Goal: Task Accomplishment & Management: Complete application form

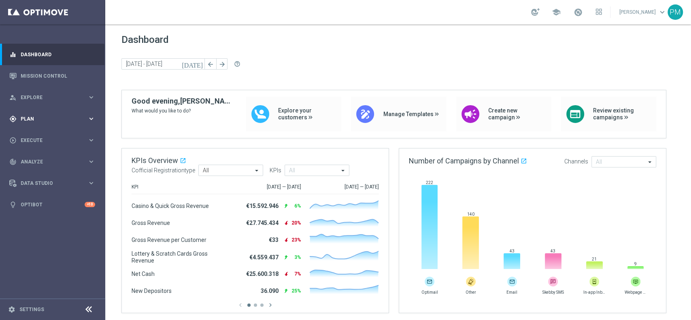
click at [36, 120] on span "Plan" at bounding box center [54, 119] width 67 height 5
click at [45, 159] on span "Templates" at bounding box center [50, 159] width 58 height 5
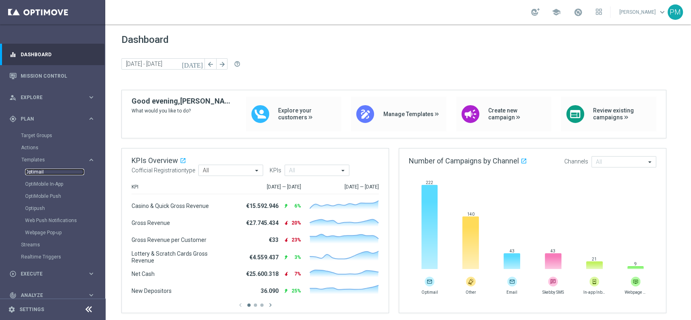
click at [38, 172] on link "Optimail" at bounding box center [54, 172] width 59 height 6
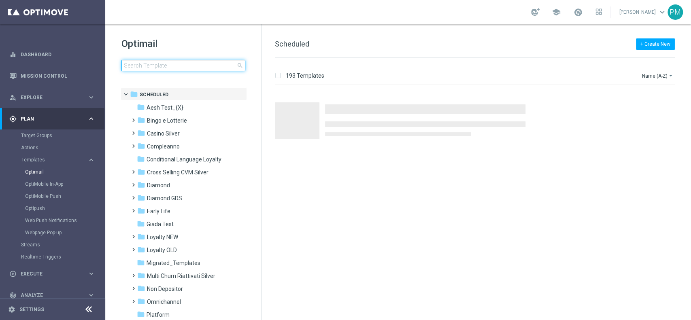
click at [194, 69] on input at bounding box center [183, 65] width 124 height 11
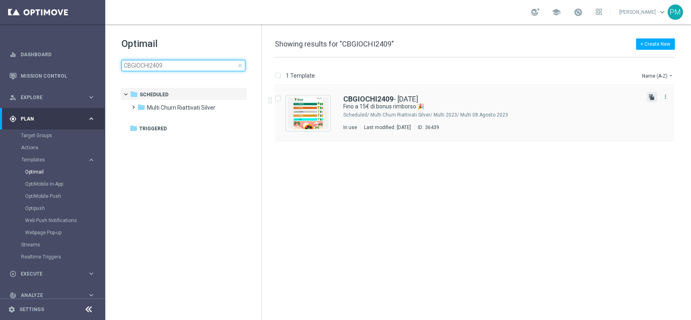
type input "CBGIOCHI2409"
click at [518, 98] on icon "file_copy" at bounding box center [652, 97] width 6 height 6
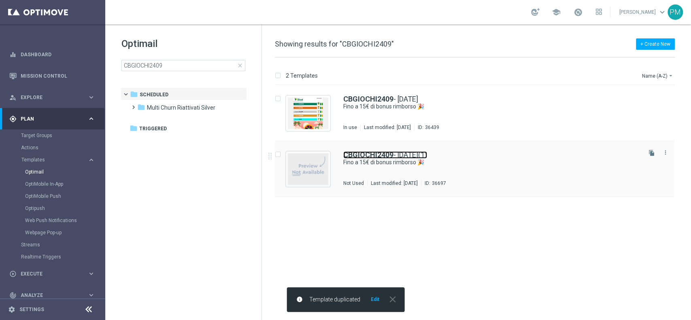
click at [380, 153] on b "CBGIOCHI2409" at bounding box center [368, 155] width 50 height 9
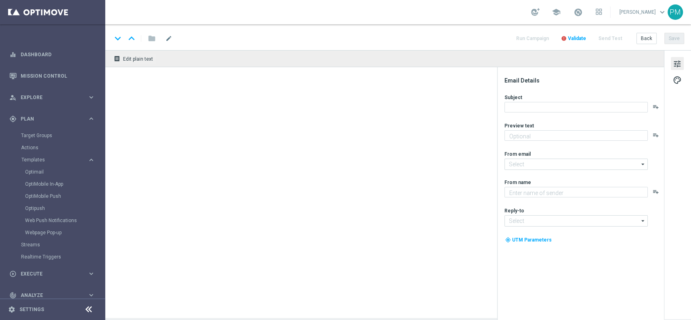
type input "CBGIOCHI2409 - [DATE](1)"
type textarea "Curioso di saperne di più?"
type input "[EMAIL_ADDRESS][DOMAIN_NAME]"
type textarea "Sisal"
type input "[EMAIL_ADDRESS][DOMAIN_NAME]"
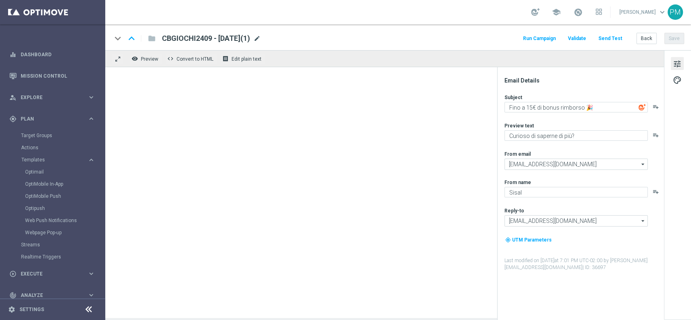
click at [261, 37] on span "mode_edit" at bounding box center [256, 38] width 7 height 7
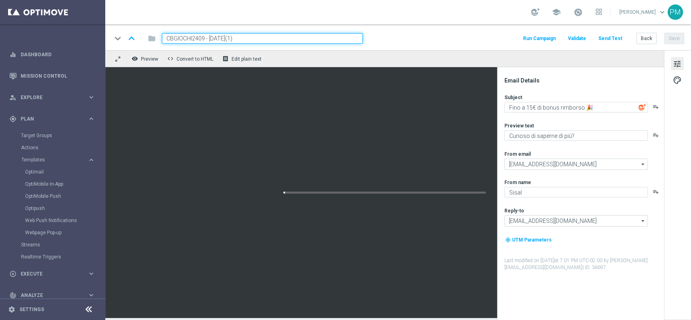
click at [188, 39] on input "CBGIOCHI2409 - [DATE](1)" at bounding box center [262, 38] width 201 height 11
paste input "ACBGIOCHI0210"
click at [262, 37] on input "ACBGIOCHI0210 - [DATE](1)" at bounding box center [262, 38] width 201 height 11
type input "ACBGIOCHI0210 - [DATE]"
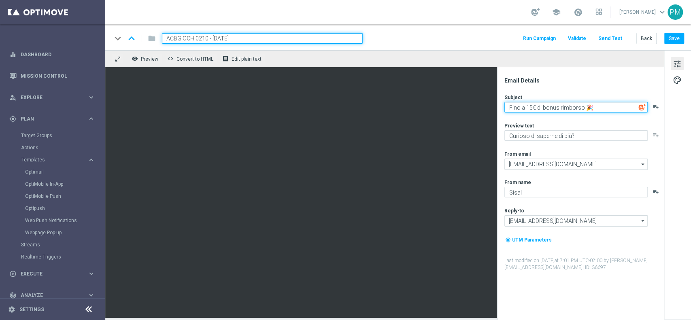
click at [518, 106] on textarea "Fino a 15€ di bonus rimborso 🎉" at bounding box center [575, 107] width 143 height 11
type textarea "Fino a 150€ di bonus rimborso 🎉"
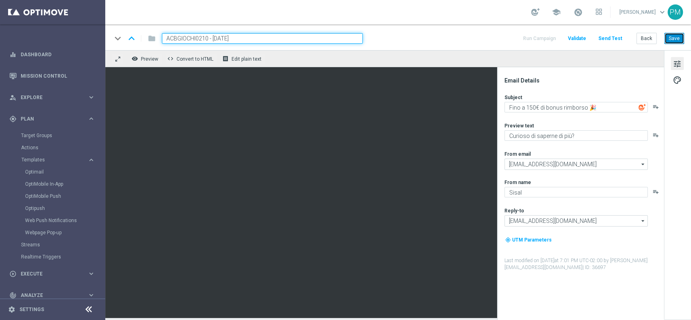
click at [518, 39] on button "Save" at bounding box center [674, 38] width 20 height 11
click at [241, 38] on input "ACBGIOCHI0210 - [DATE]" at bounding box center [262, 38] width 201 height 11
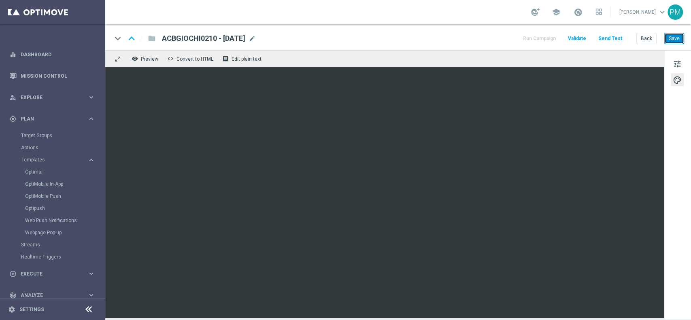
click at [518, 39] on button "Save" at bounding box center [674, 38] width 20 height 11
click at [518, 13] on span at bounding box center [578, 12] width 9 height 9
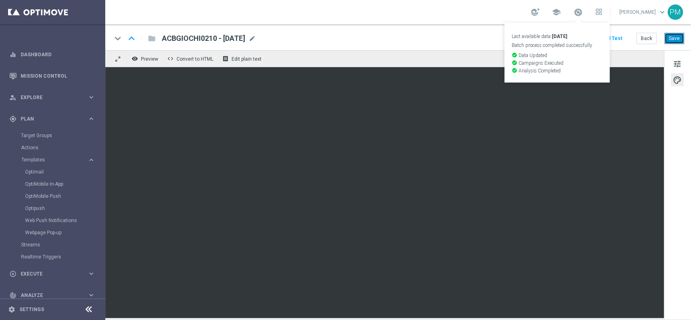
click at [518, 41] on button "Save" at bounding box center [674, 38] width 20 height 11
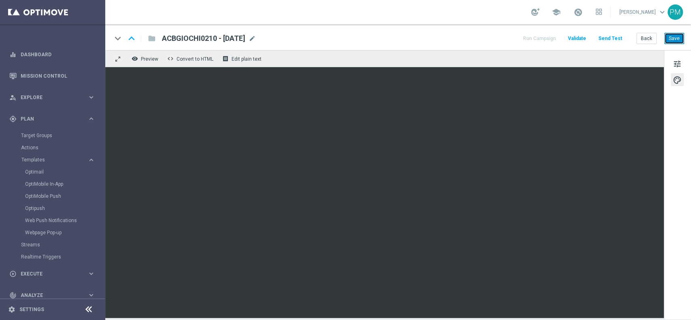
click at [518, 43] on button "Save" at bounding box center [674, 38] width 20 height 11
click at [518, 63] on span "tune" at bounding box center [677, 64] width 9 height 11
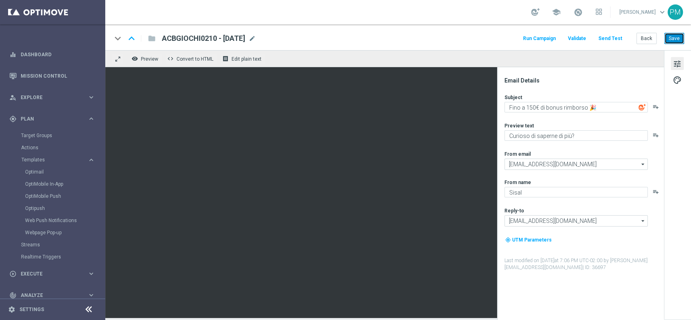
click at [518, 38] on button "Save" at bounding box center [674, 38] width 20 height 11
click at [36, 172] on link "Optimail" at bounding box center [54, 172] width 59 height 6
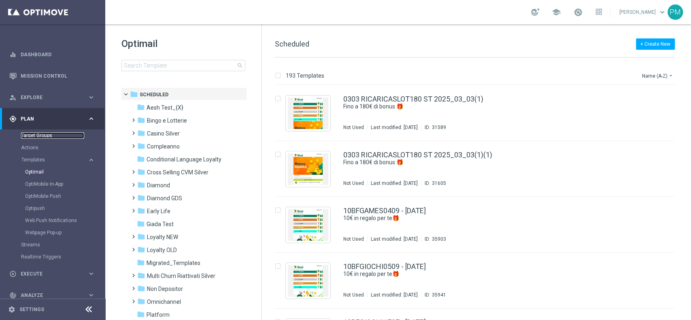
click at [38, 137] on link "Target Groups" at bounding box center [52, 135] width 63 height 6
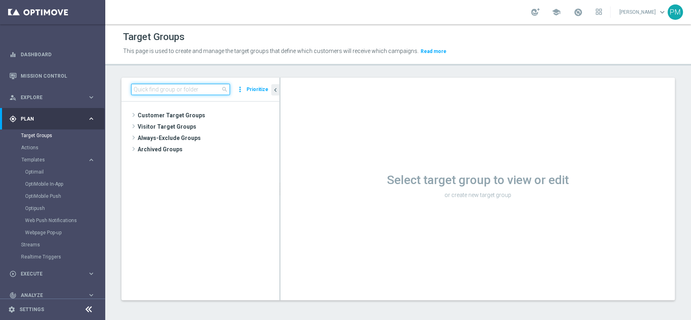
click at [203, 90] on input at bounding box center [180, 89] width 99 height 11
paste input "Multi Master Low saldo"
type input "Multi Master Low saldo"
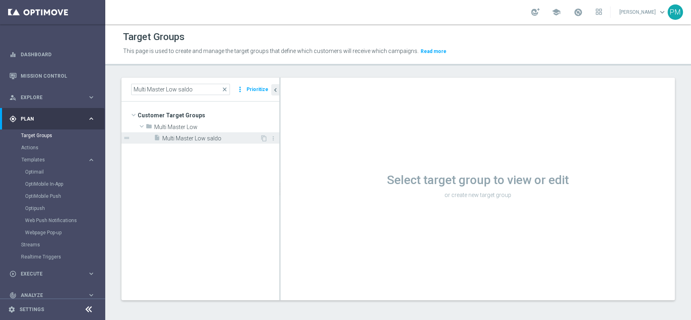
click at [232, 136] on span "Multi Master Low saldo" at bounding box center [211, 138] width 98 height 7
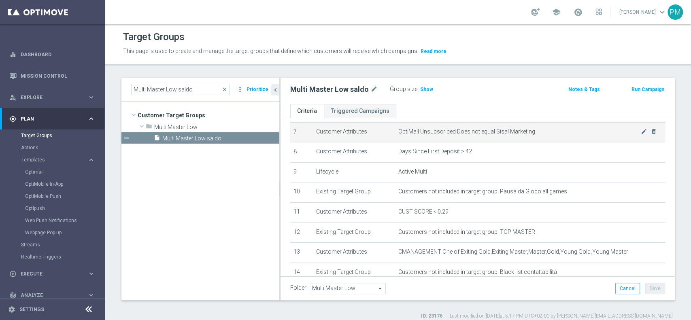
scroll to position [162, 0]
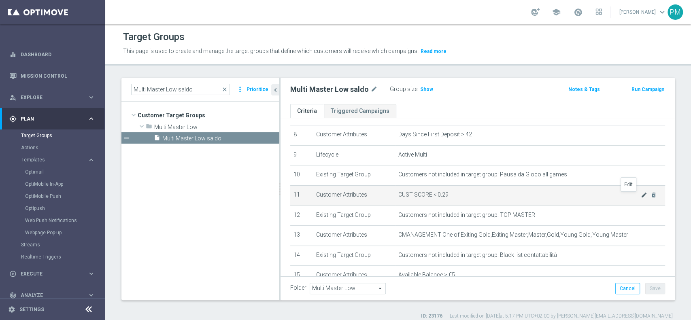
click at [518, 196] on icon "mode_edit" at bounding box center [644, 195] width 6 height 6
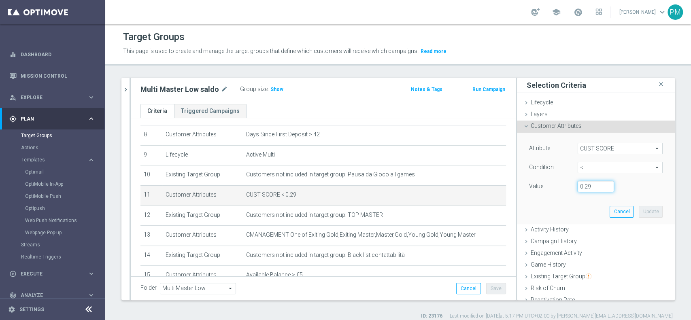
click at [518, 187] on input "0.29" at bounding box center [596, 186] width 36 height 11
type input "0.15"
click at [518, 209] on button "Update" at bounding box center [651, 211] width 24 height 11
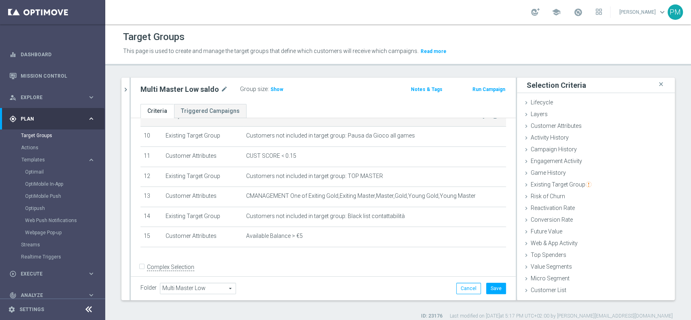
scroll to position [211, 0]
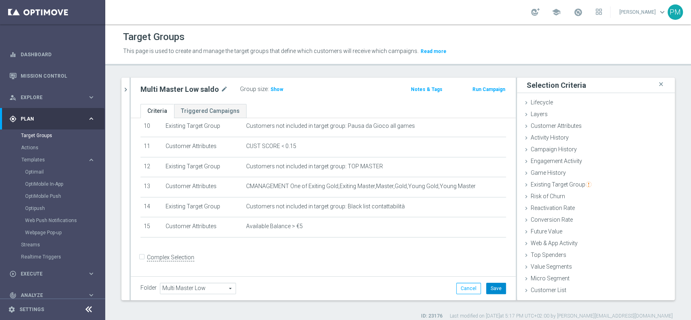
click at [489, 240] on button "Save" at bounding box center [496, 288] width 20 height 11
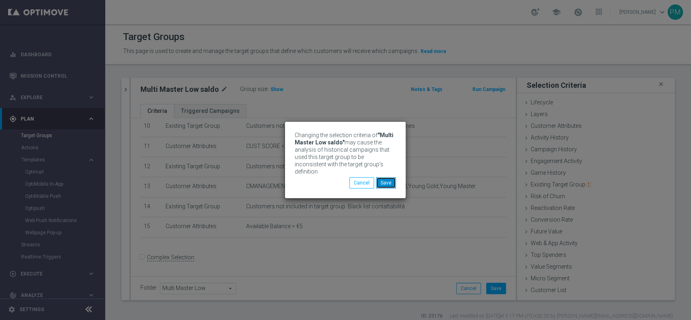
click at [390, 180] on button "Save" at bounding box center [386, 182] width 20 height 11
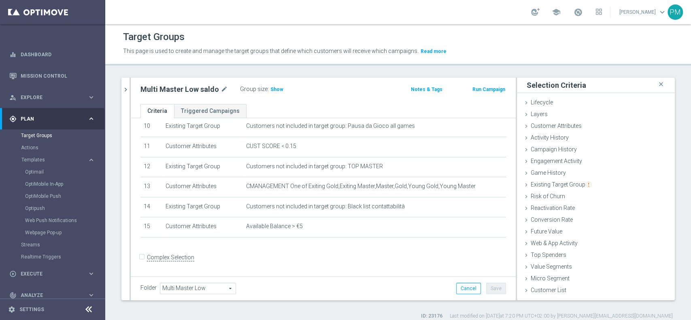
click at [480, 89] on button "Run Campaign" at bounding box center [489, 89] width 34 height 9
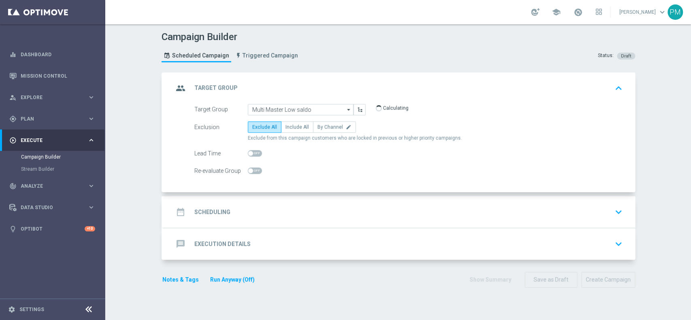
click at [328, 211] on div "date_range Scheduling keyboard_arrow_down" at bounding box center [399, 211] width 452 height 15
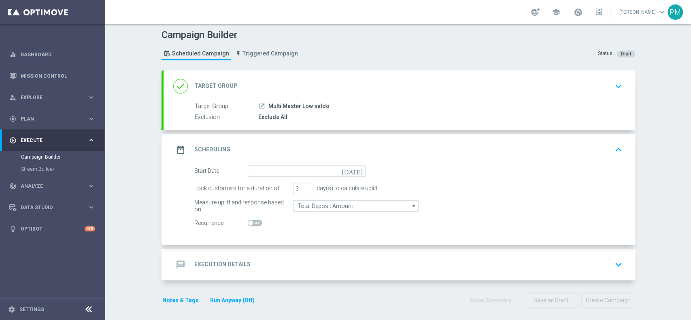
scroll to position [5, 0]
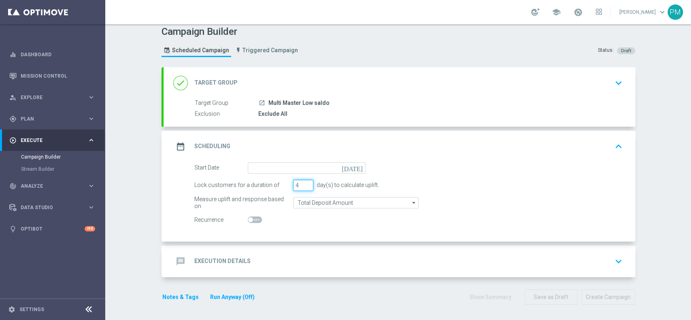
type input "4"
click at [303, 183] on input "4" at bounding box center [303, 185] width 20 height 11
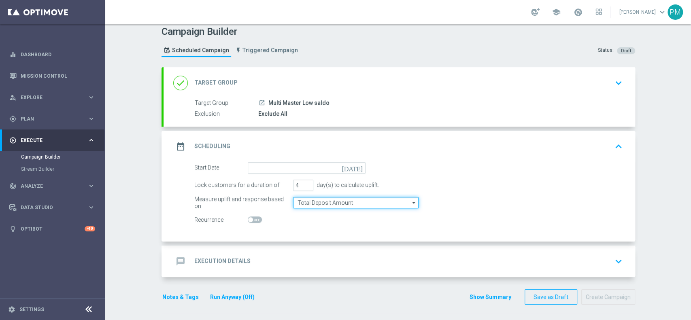
click at [311, 205] on input "Total Deposit Amount" at bounding box center [356, 202] width 126 height 11
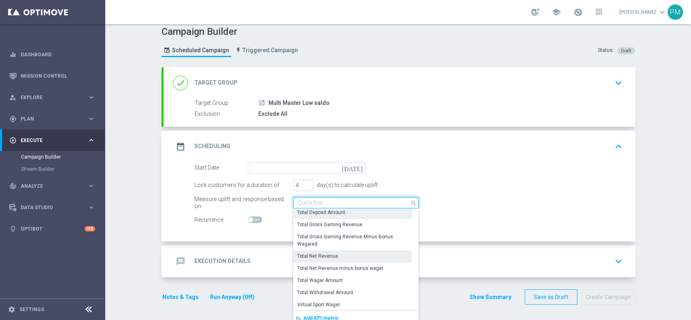
scroll to position [198, 0]
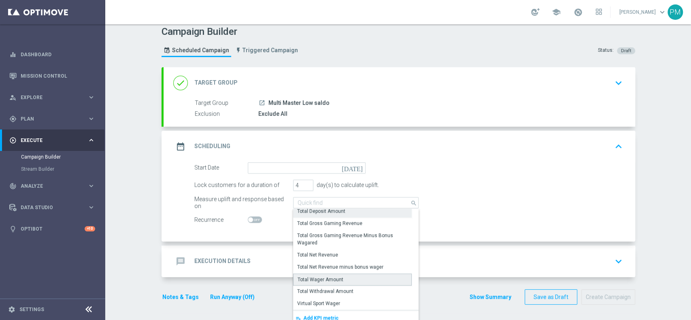
click at [322, 240] on div "Total Wager Amount" at bounding box center [321, 279] width 46 height 7
type input "Total Wager Amount"
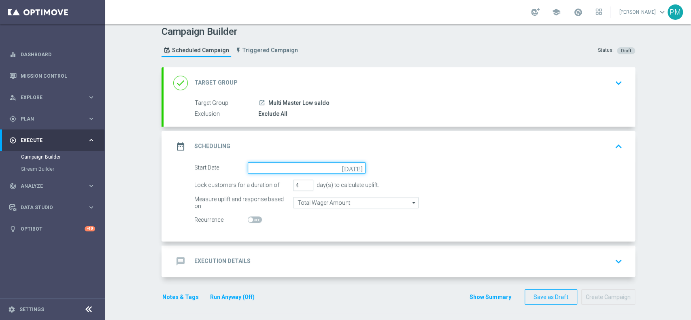
click at [273, 164] on input at bounding box center [307, 167] width 118 height 11
type input "[DATE]"
click at [297, 240] on div "message Execution Details keyboard_arrow_down" at bounding box center [400, 262] width 472 height 32
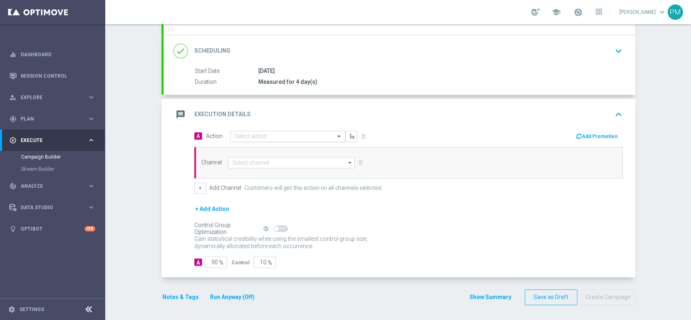
scroll to position [97, 0]
click at [194, 189] on button "+" at bounding box center [200, 188] width 12 height 11
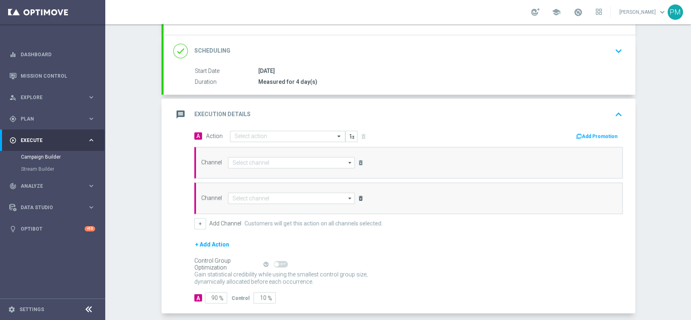
click at [357, 198] on icon "delete_forever" at bounding box center [360, 198] width 6 height 6
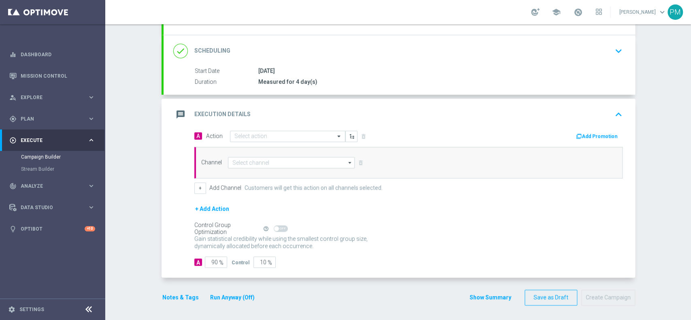
click at [213, 209] on button "+ Add Action" at bounding box center [212, 209] width 36 height 10
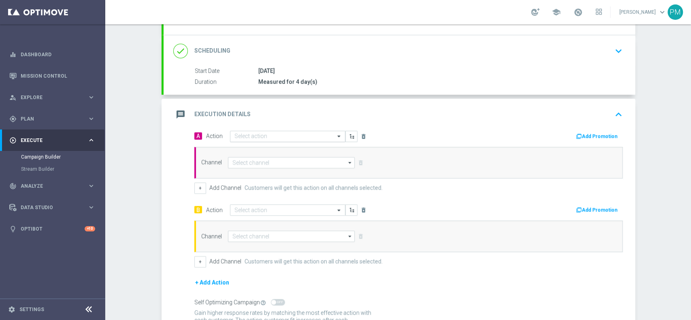
click at [251, 138] on input "text" at bounding box center [279, 136] width 90 height 7
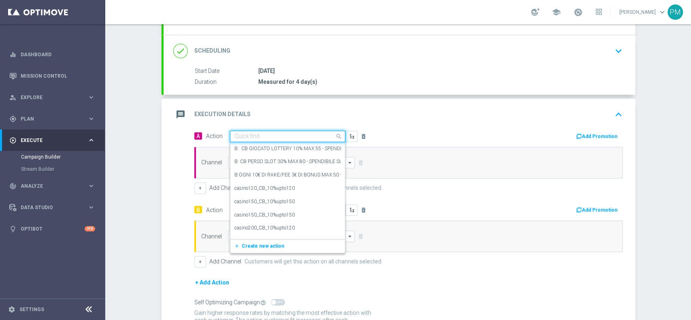
paste input "A: cashback tutti i giochi 20% fino a 150€ QeL4"
type input "A: cashback tutti i giochi 20% fino a 150€ QeL4"
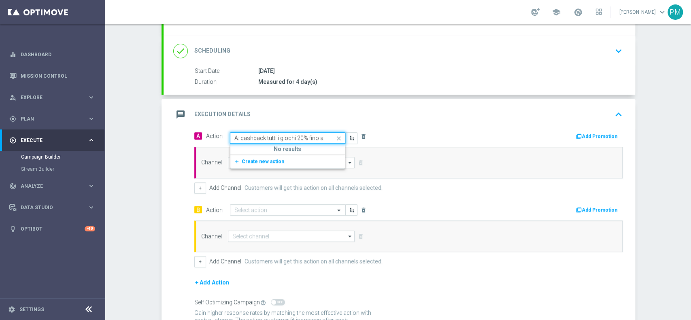
scroll to position [0, 25]
click at [264, 160] on span "Create new action" at bounding box center [263, 162] width 43 height 6
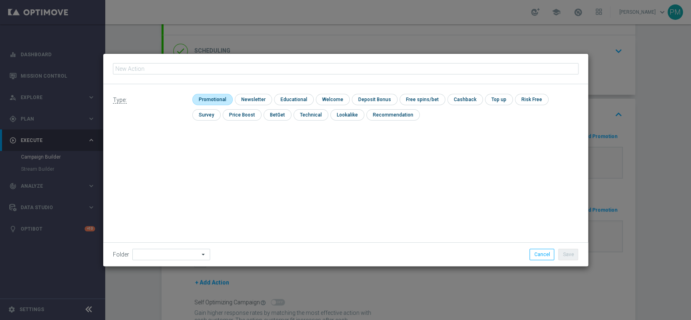
click at [213, 100] on input "checkbox" at bounding box center [211, 99] width 38 height 11
checkbox input "true"
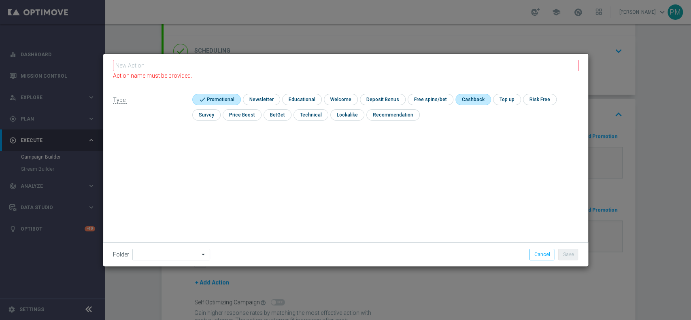
click at [458, 100] on input "checkbox" at bounding box center [472, 99] width 34 height 11
checkbox input "true"
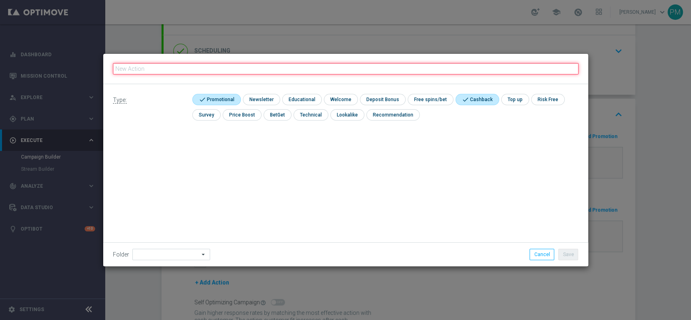
click at [423, 68] on input "text" at bounding box center [346, 68] width 466 height 11
paste input "A: cashback tutti i giochi 20% fino a 150€ QeL4"
type input "A: cashback tutti i giochi 20% fino a 150€ QeL4"
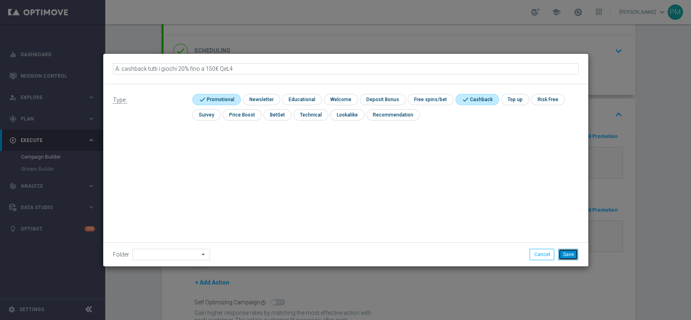
click at [518, 240] on button "Save" at bounding box center [568, 254] width 20 height 11
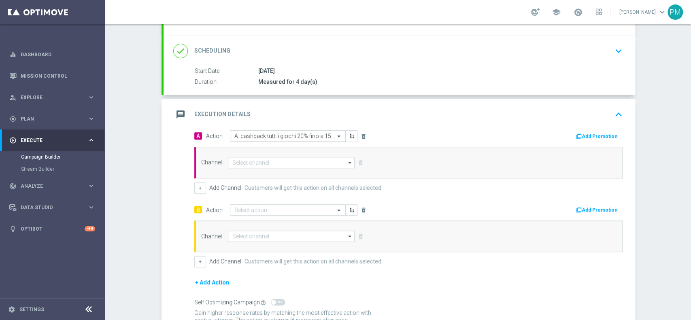
click at [257, 210] on input "text" at bounding box center [279, 210] width 90 height 7
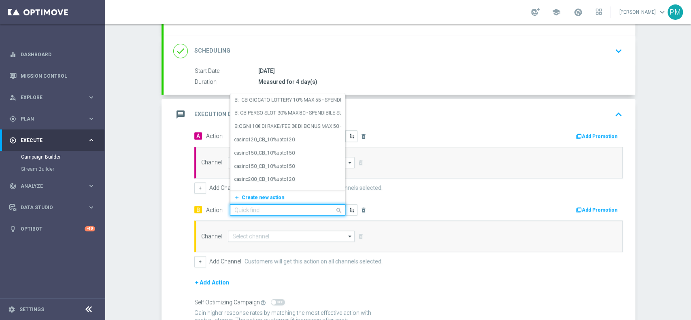
paste input "B: cashback tutti i giochi 20% fino a 150€ QeL4"
type input "B: cashback tutti i giochi 20% fino a 150€ QeL4"
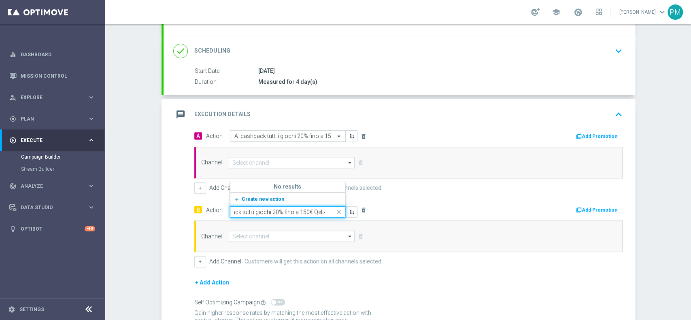
click at [251, 196] on span "Create new action" at bounding box center [263, 199] width 43 height 6
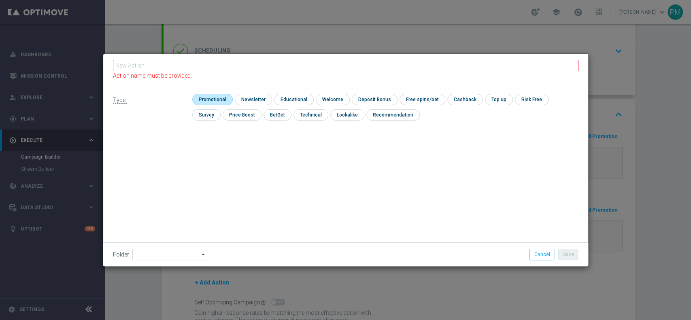
click at [210, 95] on input "checkbox" at bounding box center [211, 99] width 38 height 11
checkbox input "true"
click at [464, 96] on input "checkbox" at bounding box center [472, 99] width 34 height 11
checkbox input "true"
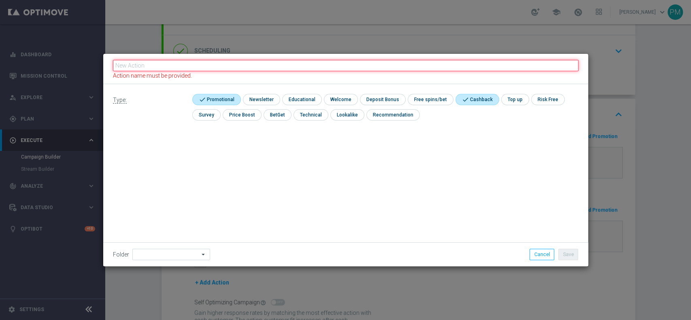
click at [452, 67] on input "text" at bounding box center [346, 65] width 466 height 11
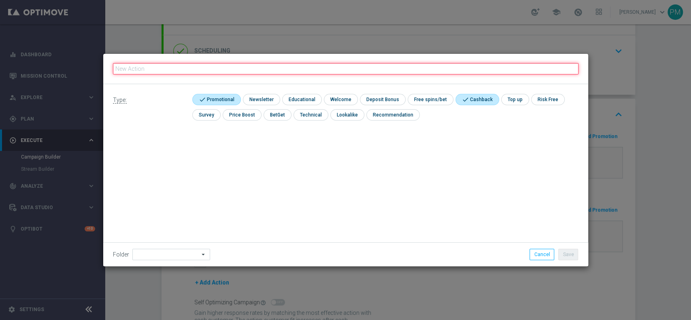
click at [452, 67] on input "text" at bounding box center [346, 68] width 466 height 11
paste input "B: cashback tutti i giochi 20% fino a 150€ QeL4"
type input "B: cashback tutti i giochi 20% fino a 150€ QeL4"
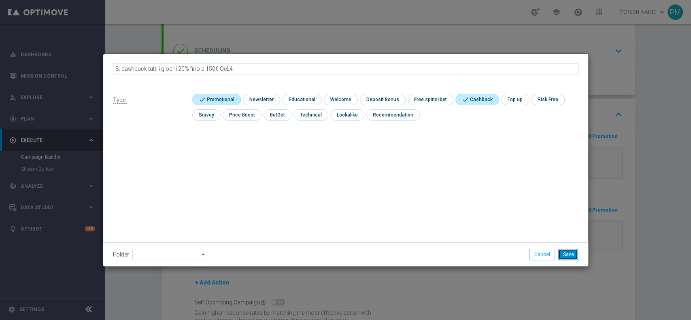
click at [518, 240] on button "Save" at bounding box center [568, 254] width 20 height 11
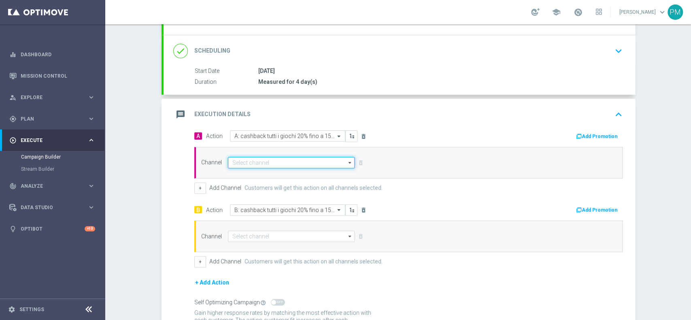
click at [270, 162] on input at bounding box center [291, 162] width 127 height 11
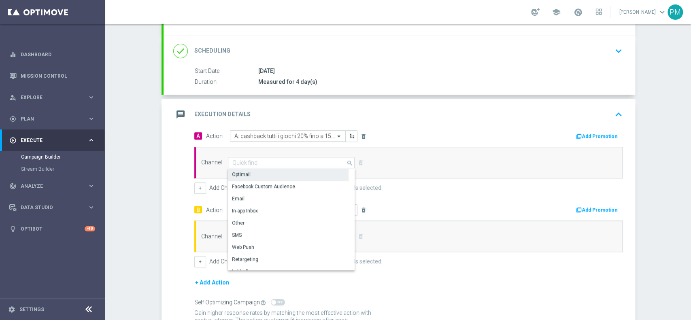
click at [262, 172] on div "Optimail" at bounding box center [288, 174] width 121 height 11
type input "Optimail"
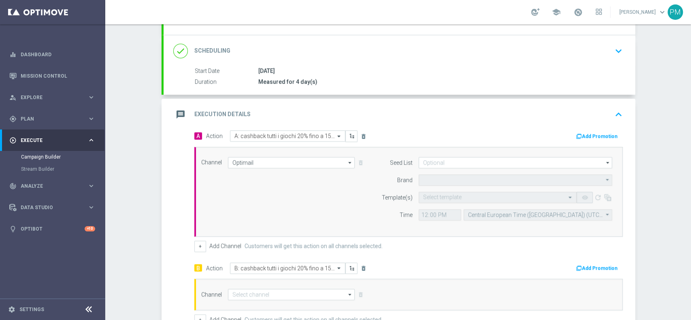
type input "Sisal Marketing"
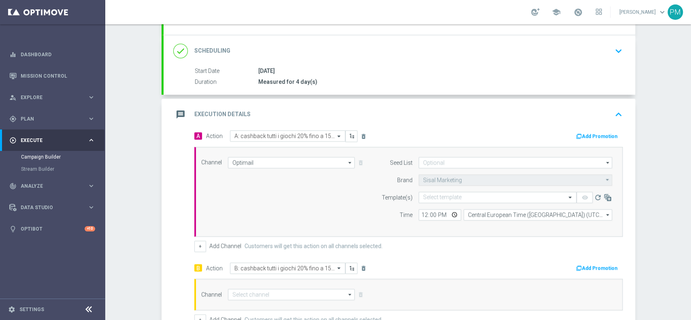
scroll to position [151, 0]
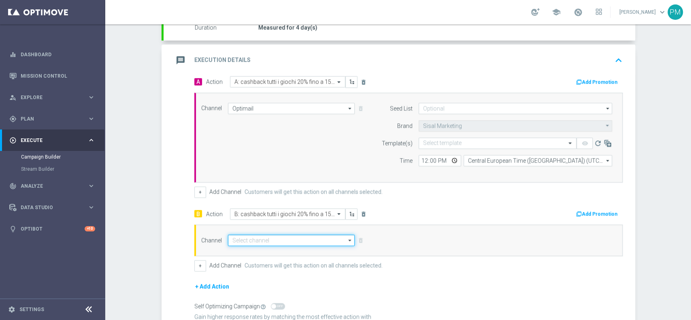
click at [250, 240] on input at bounding box center [291, 240] width 127 height 11
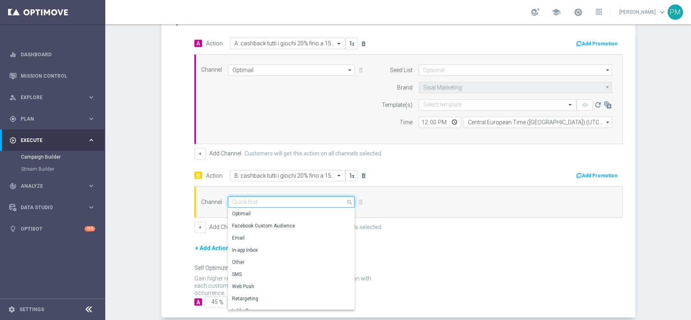
scroll to position [205, 0]
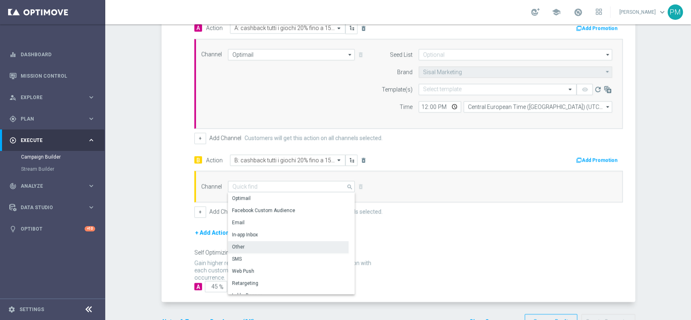
click at [243, 240] on div "Other" at bounding box center [288, 246] width 121 height 11
type input "Other"
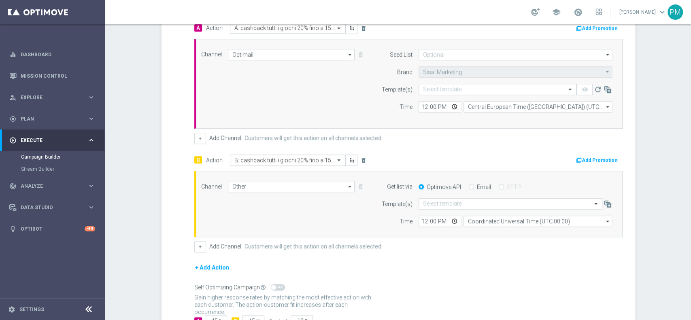
click at [469, 186] on input "Email" at bounding box center [471, 187] width 5 height 5
radio input "true"
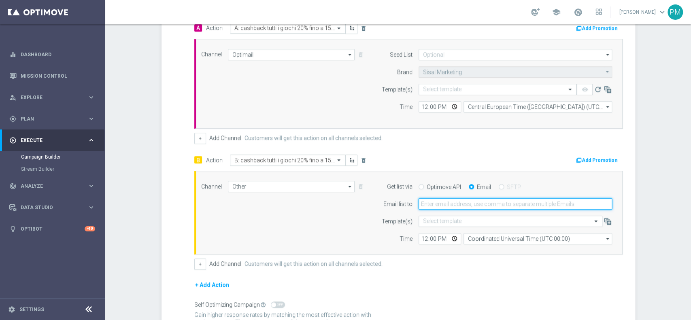
click at [450, 204] on input "email" at bounding box center [516, 203] width 194 height 11
type input "[PERSON_NAME][EMAIL_ADDRESS][PERSON_NAME][DOMAIN_NAME]"
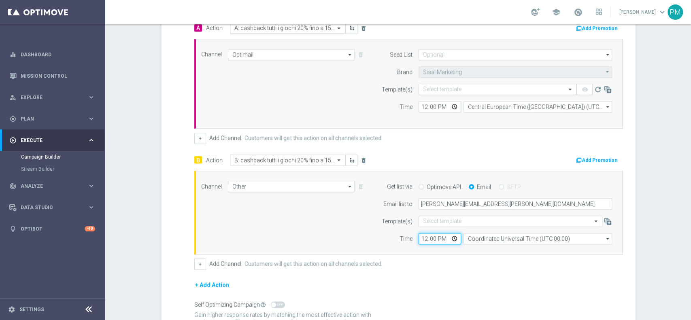
click at [419, 239] on input "12:00" at bounding box center [440, 238] width 43 height 11
type input "20:00"
click at [419, 106] on input "12:00" at bounding box center [440, 106] width 43 height 11
type input "20:00"
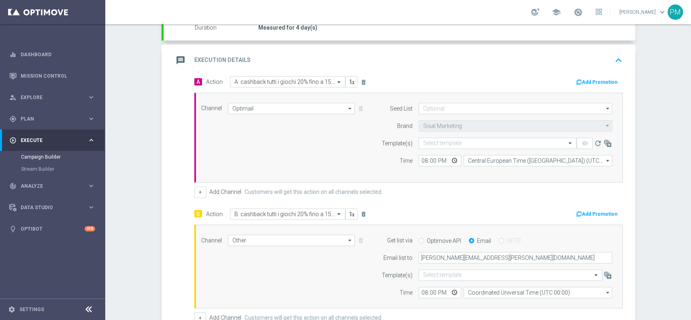
click at [518, 81] on button "Add Promotion" at bounding box center [597, 82] width 45 height 9
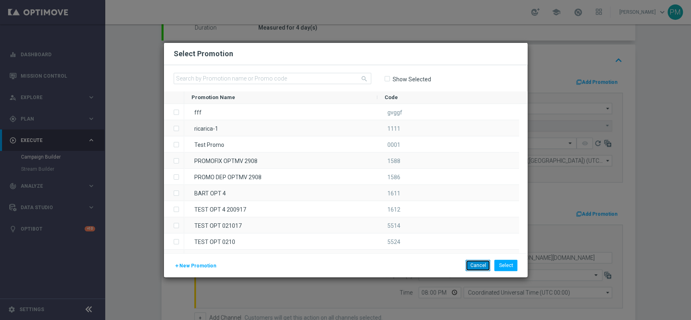
click at [474, 240] on button "Cancel" at bounding box center [478, 265] width 25 height 11
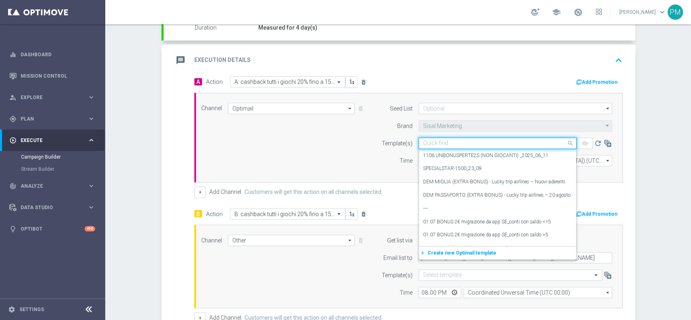
click at [451, 142] on input "text" at bounding box center [489, 143] width 133 height 7
paste input "ACBGIOCHI0210 - [DATE]"
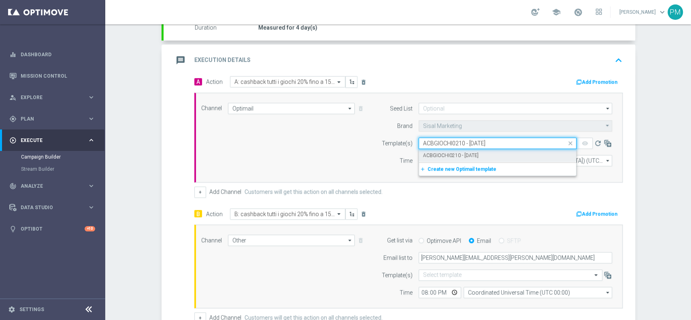
click at [455, 152] on label "ACBGIOCHI0210 - [DATE]" at bounding box center [450, 155] width 55 height 7
type input "ACBGIOCHI0210 - [DATE]"
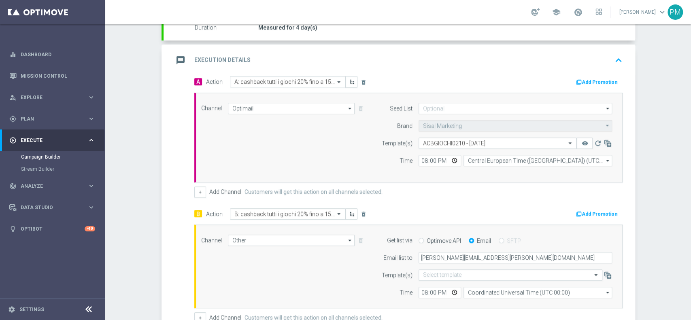
click at [518, 79] on button "Add Promotion" at bounding box center [597, 82] width 45 height 9
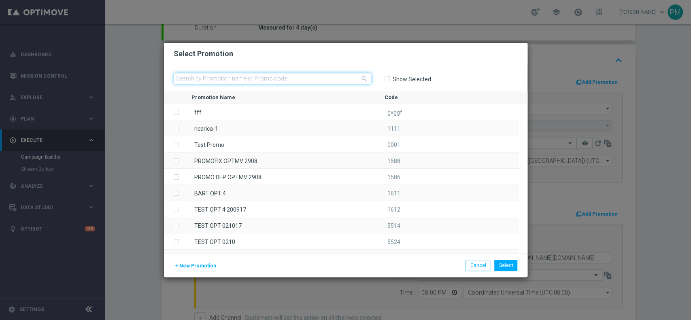
click at [323, 82] on input "text" at bounding box center [273, 78] width 198 height 11
paste input "ACBGIOCHI0210"
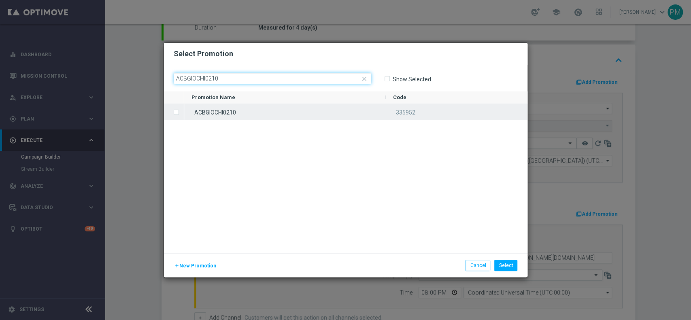
type input "ACBGIOCHI0210"
click at [267, 109] on div "ACBGIOCHI0210" at bounding box center [285, 112] width 202 height 16
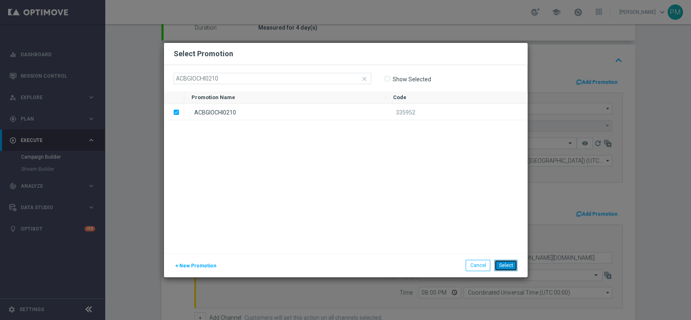
click at [501, 240] on button "Select" at bounding box center [505, 265] width 23 height 11
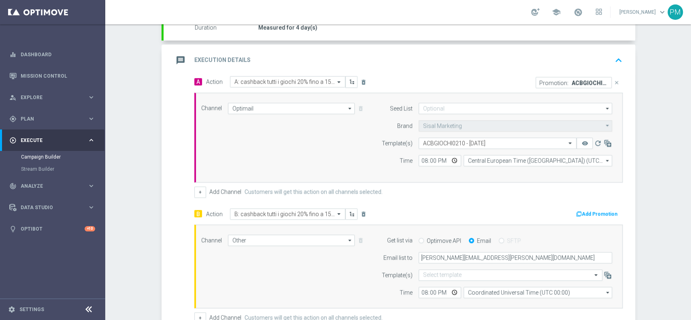
click at [518, 214] on button "Add Promotion" at bounding box center [597, 214] width 45 height 9
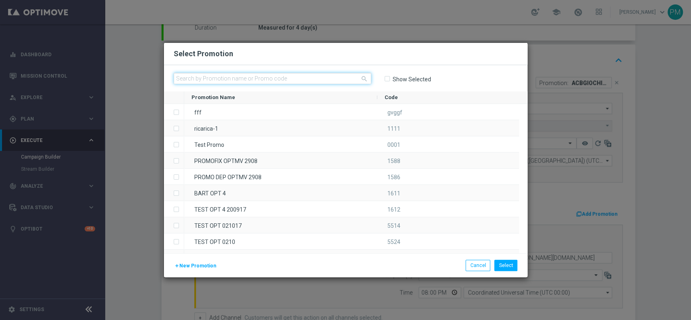
click at [306, 81] on input "text" at bounding box center [273, 78] width 198 height 11
paste input "BCBGIOCHI0210"
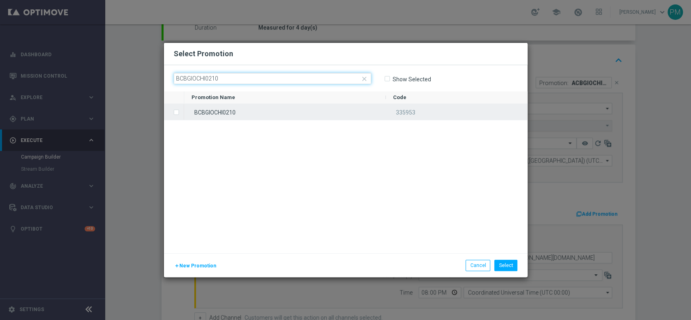
type input "BCBGIOCHI0210"
click at [282, 110] on div "BCBGIOCHI0210" at bounding box center [285, 112] width 202 height 16
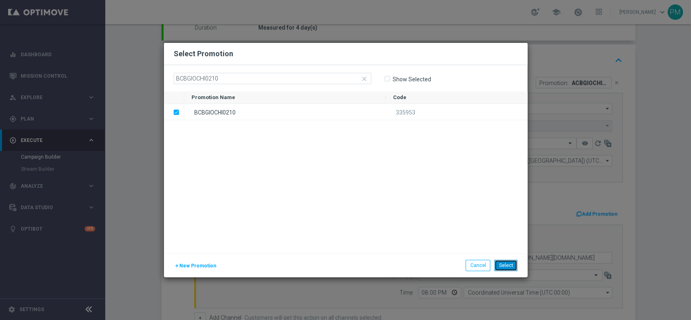
click at [504, 240] on button "Select" at bounding box center [505, 265] width 23 height 11
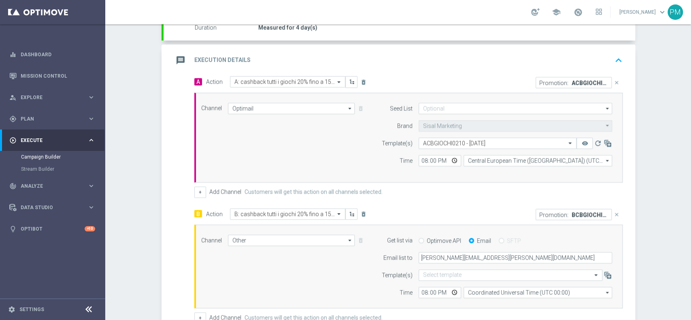
click at [518, 55] on icon "keyboard_arrow_up" at bounding box center [619, 60] width 12 height 12
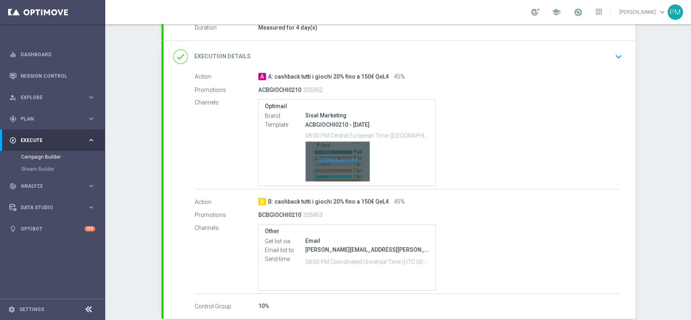
click at [326, 151] on div "Template preview" at bounding box center [338, 162] width 64 height 40
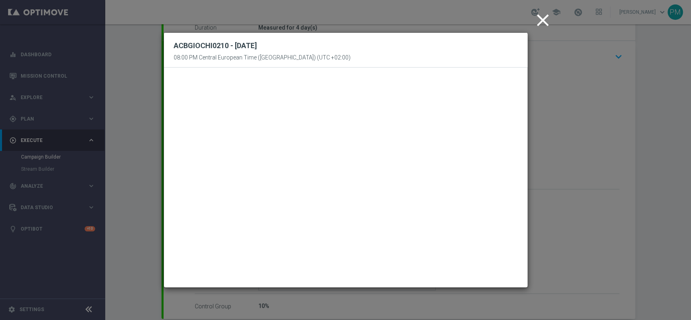
click at [518, 18] on icon "close" at bounding box center [543, 20] width 20 height 20
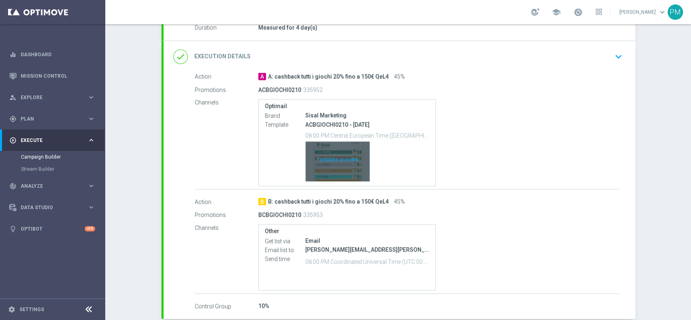
scroll to position [193, 0]
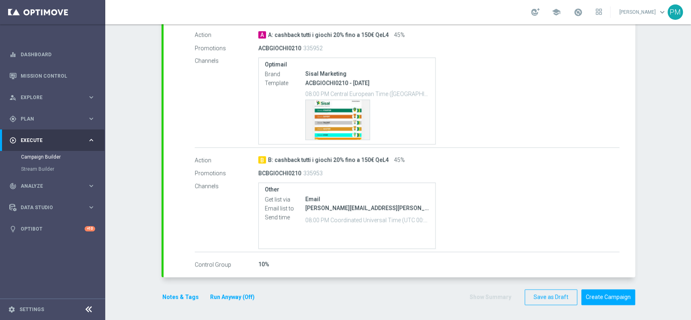
click at [173, 240] on button "Notes & Tags" at bounding box center [181, 297] width 38 height 10
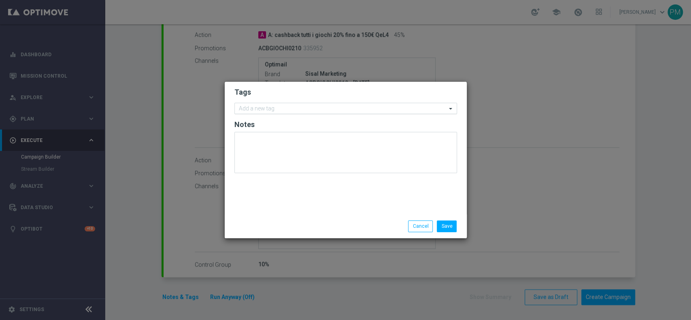
click at [285, 109] on input "text" at bounding box center [343, 109] width 208 height 7
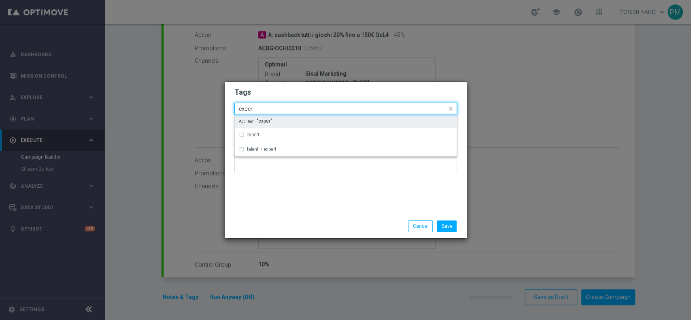
click at [269, 110] on input "exper" at bounding box center [343, 109] width 208 height 7
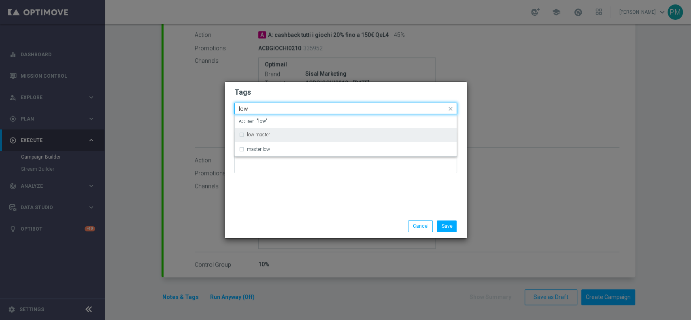
click at [276, 135] on div "low master" at bounding box center [350, 134] width 206 height 5
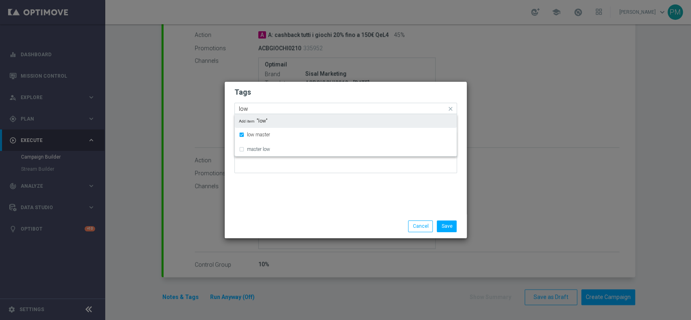
click at [244, 109] on input "low" at bounding box center [343, 109] width 208 height 7
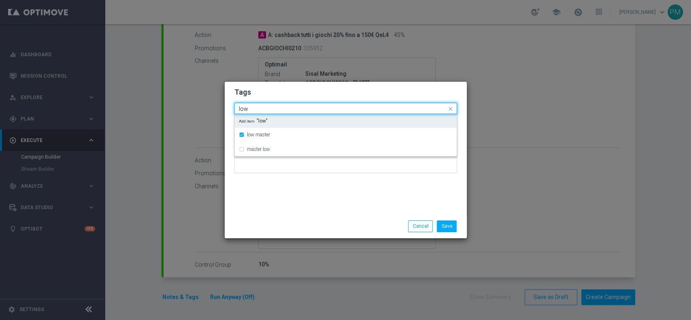
click at [244, 109] on input "low" at bounding box center [343, 109] width 208 height 7
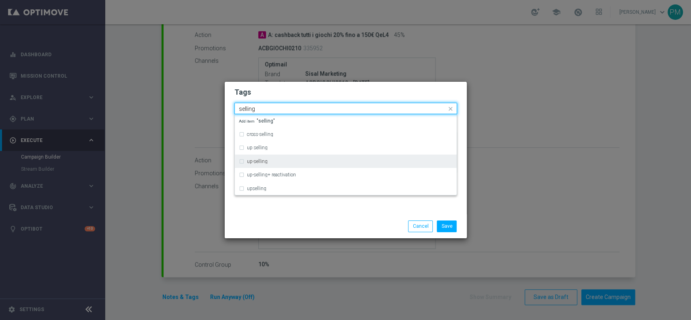
click at [278, 167] on div "up-selling" at bounding box center [346, 161] width 214 height 13
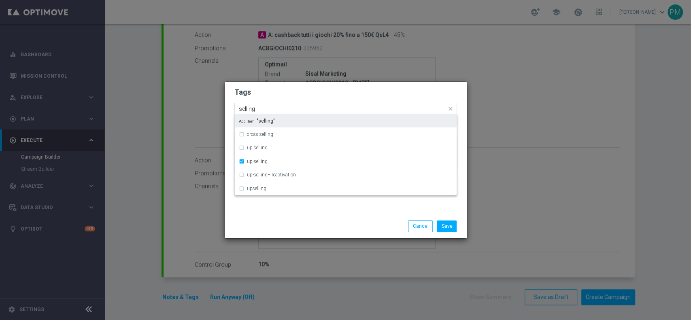
click at [243, 110] on input "selling" at bounding box center [343, 109] width 208 height 7
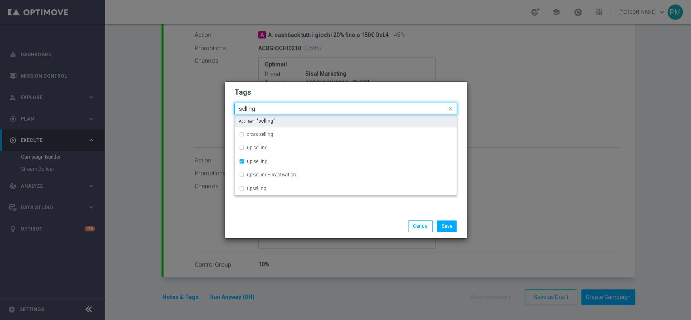
click at [243, 110] on input "selling" at bounding box center [343, 109] width 208 height 7
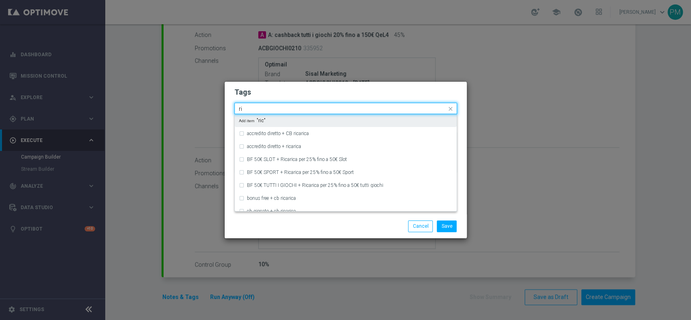
type input "r"
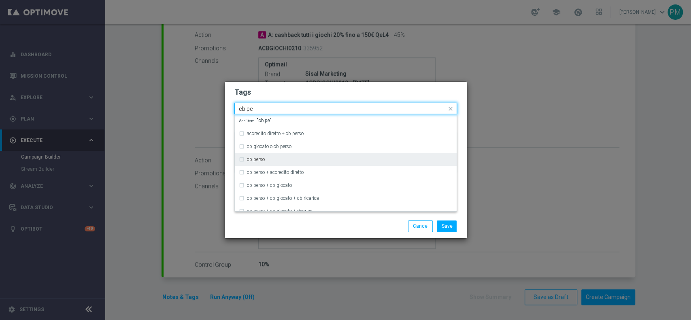
click at [251, 160] on label "cb perso" at bounding box center [256, 159] width 18 height 5
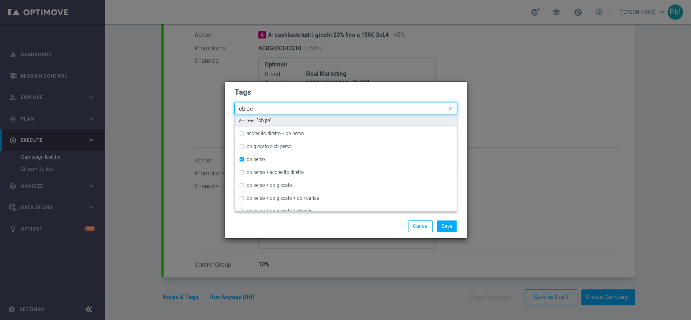
click at [246, 110] on input "cb pe" at bounding box center [343, 109] width 208 height 7
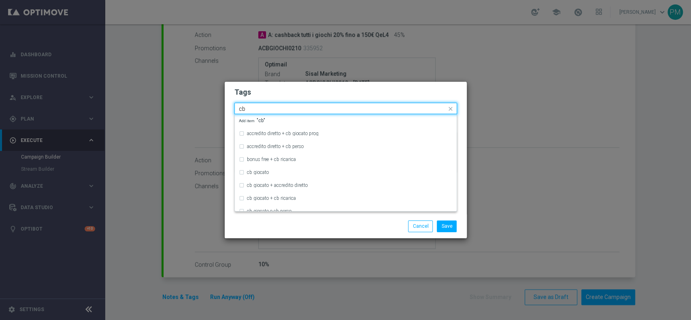
type input "c"
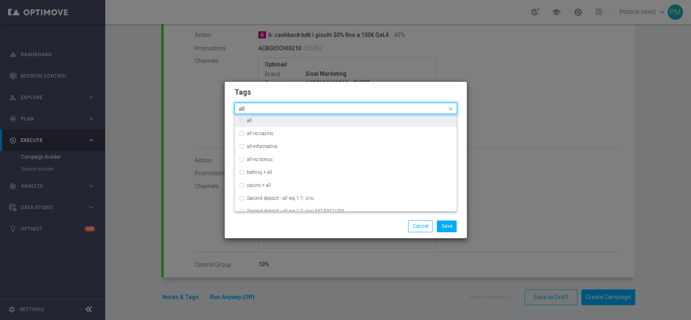
click at [257, 118] on div "all" at bounding box center [350, 120] width 206 height 5
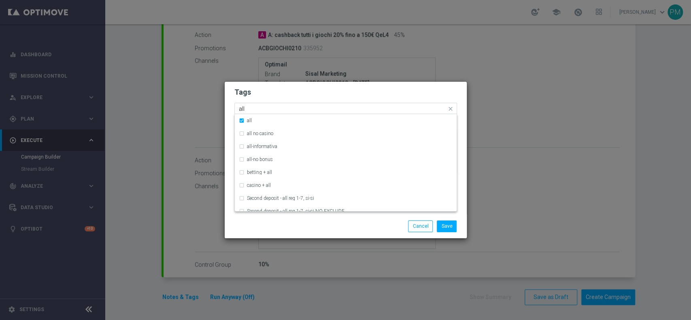
click at [243, 108] on input "all" at bounding box center [343, 109] width 208 height 7
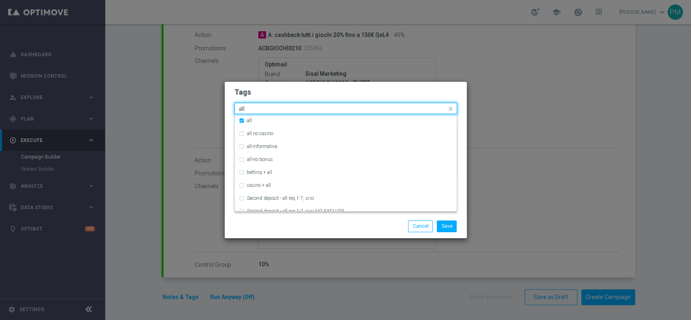
click at [243, 108] on input "all" at bounding box center [343, 109] width 208 height 7
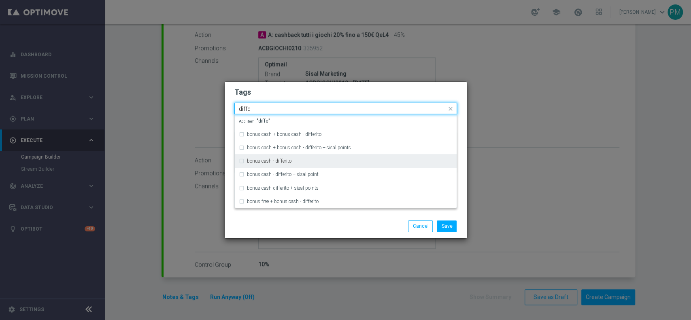
click at [267, 161] on label "bonus cash - differito" at bounding box center [269, 161] width 45 height 5
type input "diffe"
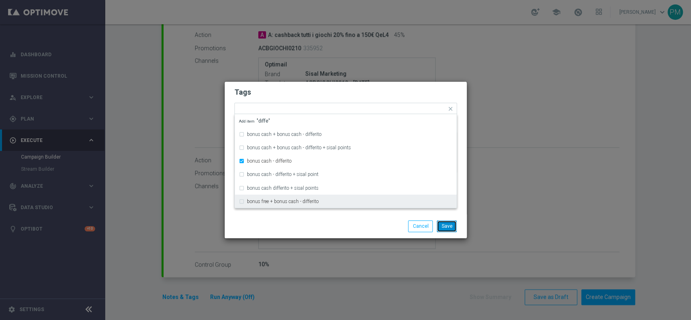
click at [440, 226] on button "Save" at bounding box center [447, 226] width 20 height 11
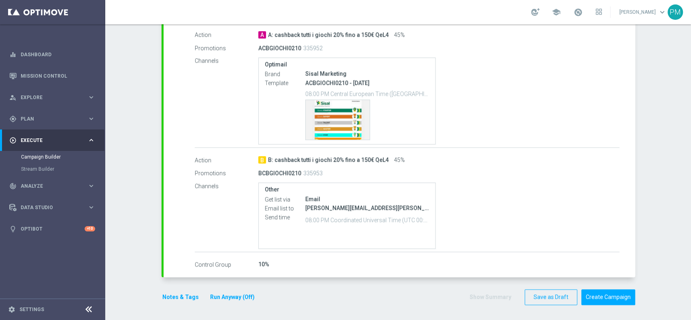
click at [183, 240] on button "Notes & Tags" at bounding box center [181, 297] width 38 height 10
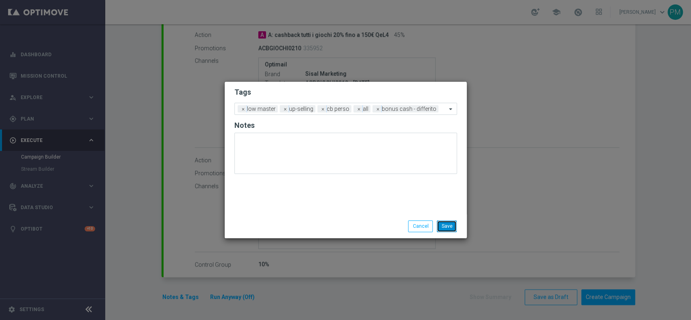
click at [444, 228] on button "Save" at bounding box center [447, 226] width 20 height 11
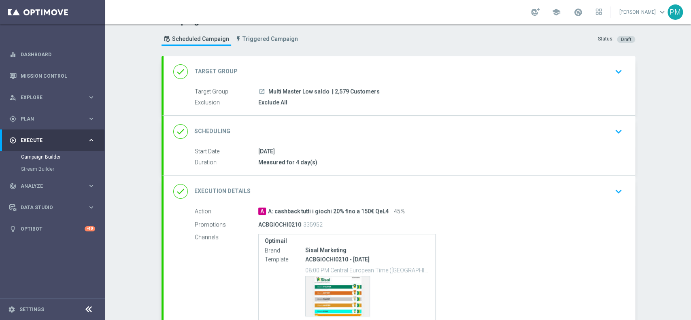
scroll to position [0, 0]
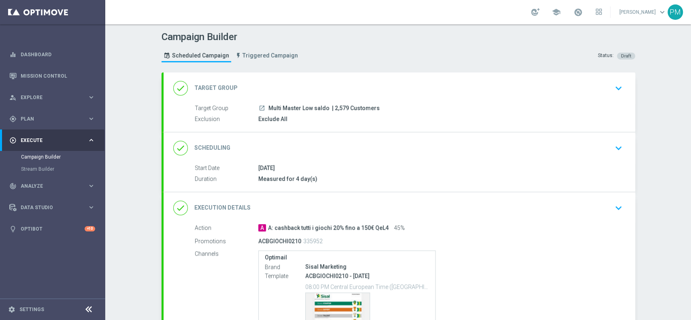
click at [364, 144] on div "done Scheduling keyboard_arrow_down" at bounding box center [399, 147] width 452 height 15
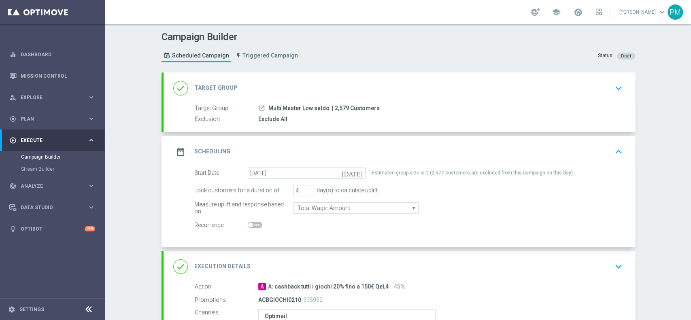
click at [466, 89] on div "done Target Group keyboard_arrow_down" at bounding box center [399, 88] width 452 height 15
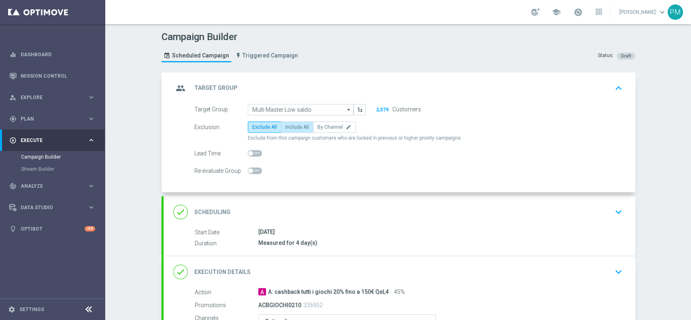
click at [296, 131] on label "Include All" at bounding box center [297, 126] width 32 height 11
click at [291, 131] on input "Include All" at bounding box center [287, 128] width 5 height 5
radio input "true"
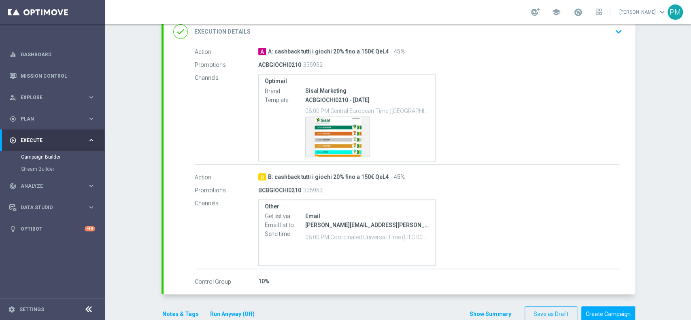
scroll to position [257, 0]
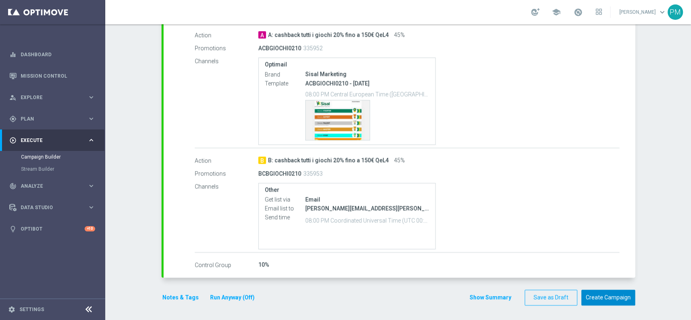
click at [518, 240] on button "Create Campaign" at bounding box center [608, 298] width 54 height 16
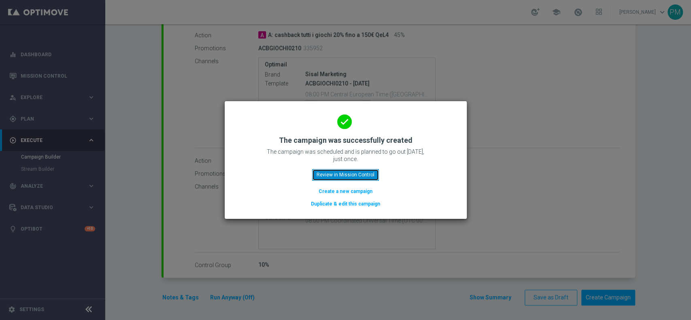
click at [370, 173] on button "Review in Mission Control" at bounding box center [345, 174] width 67 height 11
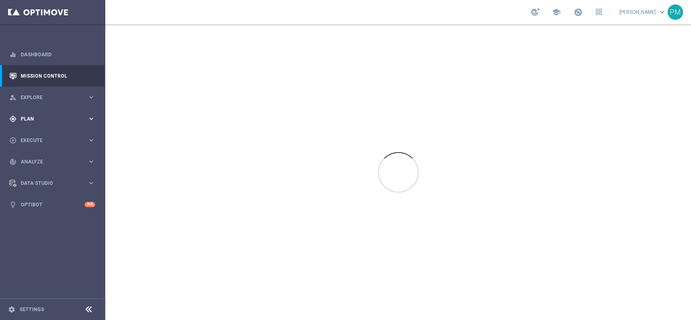
click at [40, 120] on span "Plan" at bounding box center [54, 119] width 67 height 5
click at [37, 172] on link "Optimail" at bounding box center [54, 172] width 59 height 6
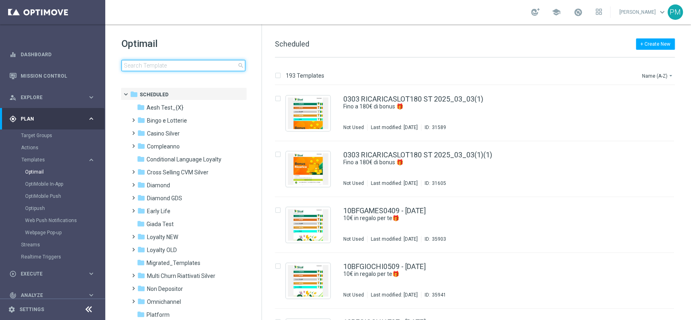
click at [209, 61] on input at bounding box center [183, 65] width 124 height 11
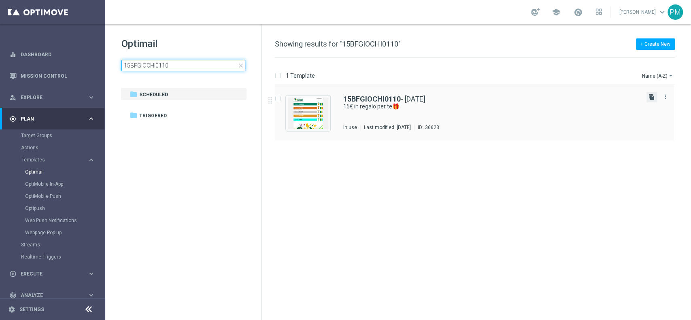
type input "15BFGIOCHI0110"
click at [518, 100] on icon "file_copy" at bounding box center [652, 97] width 6 height 6
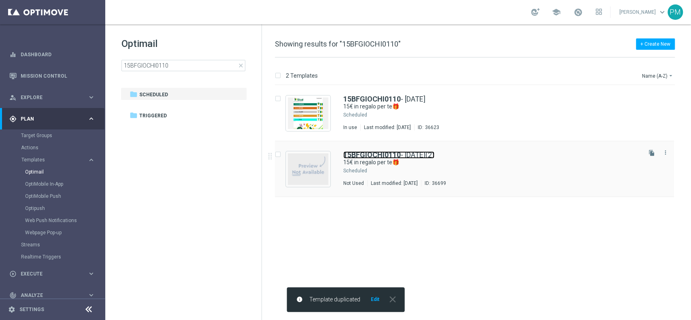
click at [376, 152] on b "15BFGIOCHI0110" at bounding box center [371, 155] width 57 height 9
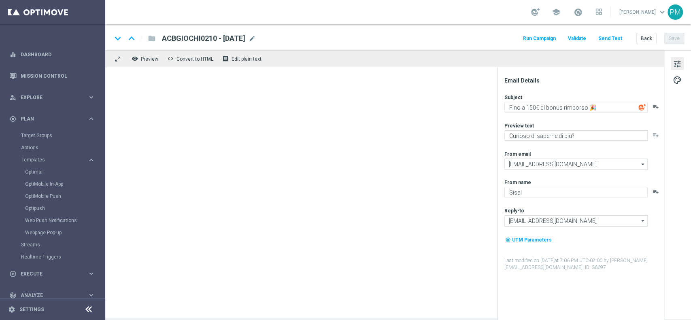
type input "15BFGIOCHI0110 - [DATE](2)"
type textarea "15€ in regalo per te🎁"
type textarea "da usare su qualsiasi gioco!"
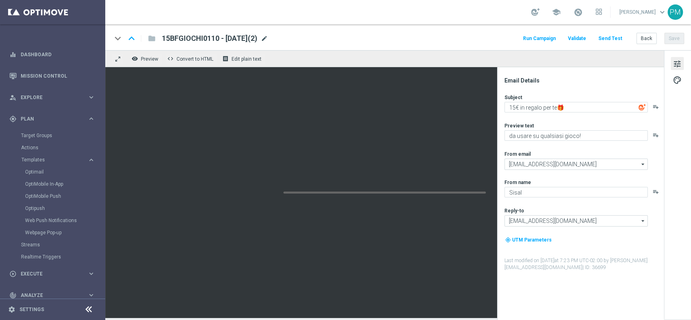
click at [268, 38] on span "mode_edit" at bounding box center [264, 38] width 7 height 7
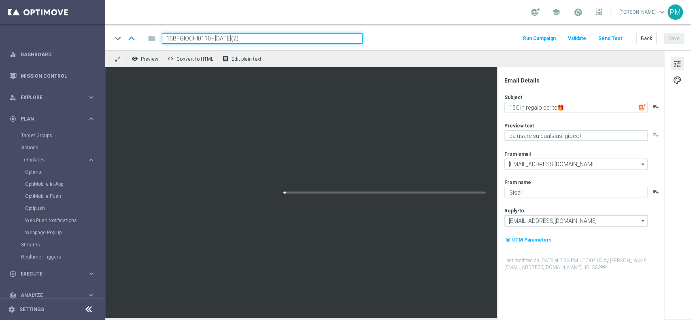
click at [202, 38] on input "15BFGIOCHI0110 - [DATE](2)" at bounding box center [262, 38] width 201 height 11
paste input "0BFGIOCHI021025"
click at [265, 38] on input "10BFGIOCHI021025 - [DATE](2)" at bounding box center [262, 38] width 201 height 11
type input "10BFGIOCHI021025 - [DATE]"
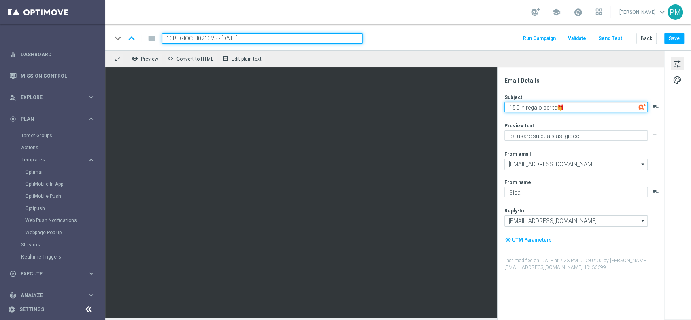
click at [515, 106] on textarea "15€ in regalo per te🎁" at bounding box center [575, 107] width 143 height 11
type textarea "10€ in regalo per te🎁"
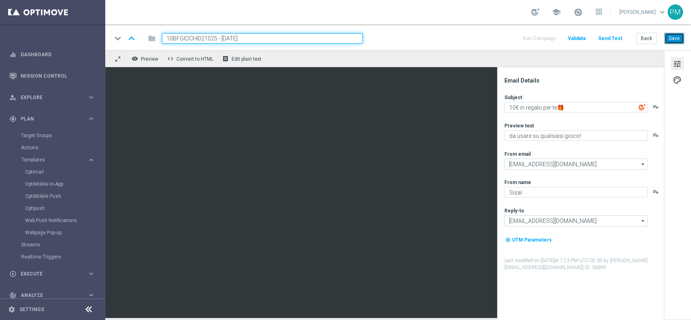
click at [518, 34] on button "Save" at bounding box center [674, 38] width 20 height 11
click at [256, 37] on input "10BFGIOCHI021025 - [DATE]" at bounding box center [262, 38] width 201 height 11
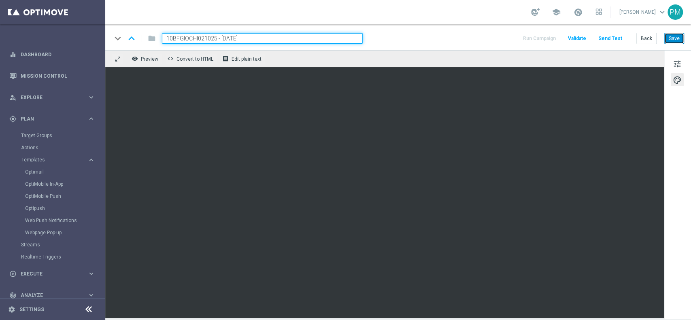
click at [518, 40] on button "Save" at bounding box center [674, 38] width 20 height 11
click at [518, 39] on button "Save" at bounding box center [674, 38] width 20 height 11
click at [518, 64] on span "tune" at bounding box center [677, 64] width 9 height 11
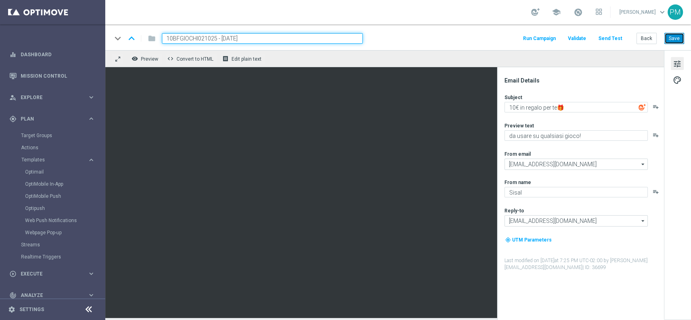
click at [518, 43] on button "Save" at bounding box center [674, 38] width 20 height 11
click at [282, 38] on input "10BFGIOCHI021025 - [DATE]" at bounding box center [262, 38] width 201 height 11
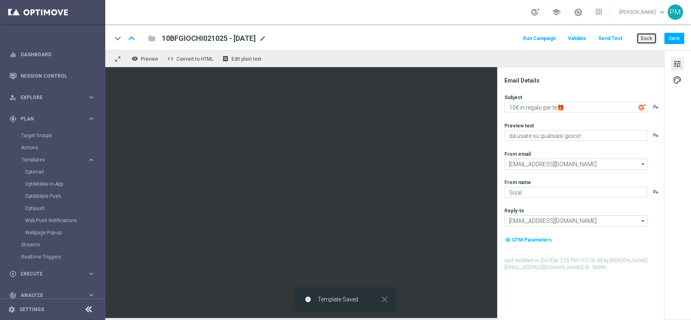
click at [518, 37] on button "Back" at bounding box center [646, 38] width 20 height 11
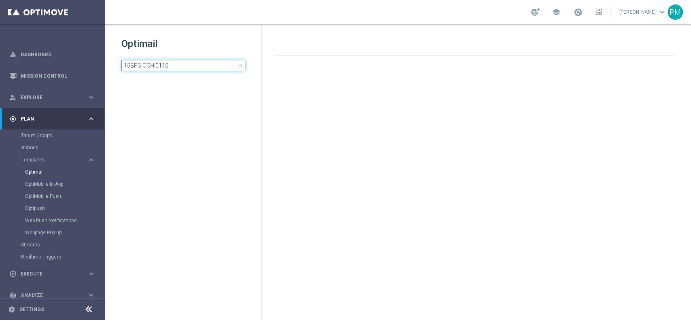
click at [191, 66] on input "15BFGIOCHI0110" at bounding box center [183, 65] width 124 height 11
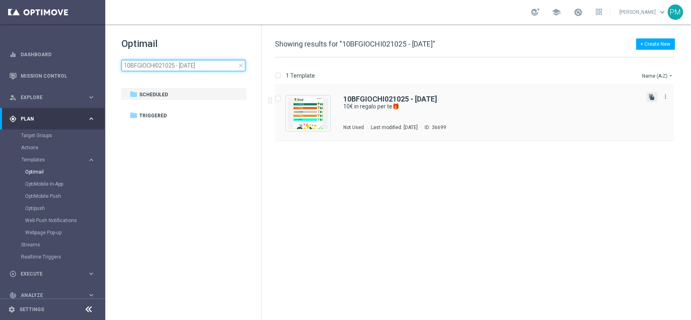
type input "10BFGIOCHI021025 - [DATE]"
click at [518, 96] on icon "file_copy" at bounding box center [652, 97] width 6 height 6
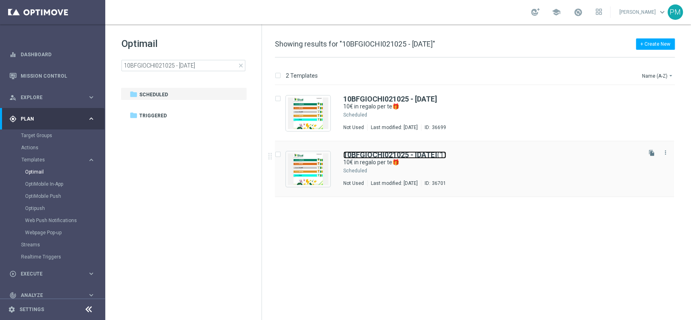
click at [382, 155] on b "10BFGIOCHI021025 - [DATE]" at bounding box center [390, 155] width 94 height 9
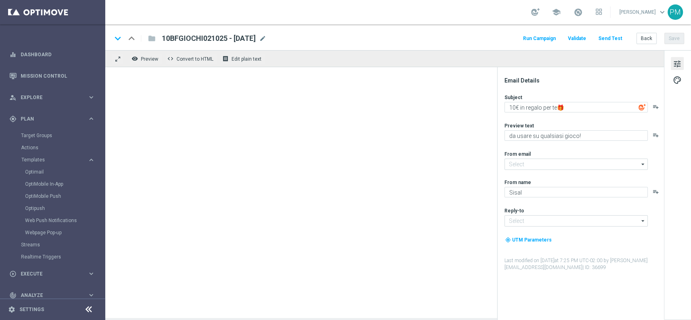
type input "[EMAIL_ADDRESS][DOMAIN_NAME]"
click at [276, 40] on span "mode_edit" at bounding box center [272, 38] width 7 height 7
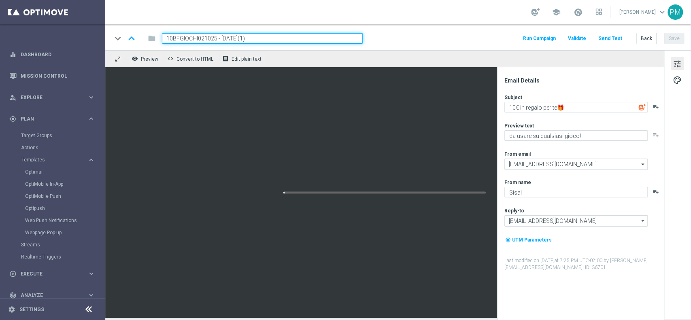
click at [201, 40] on input "10BFGIOCHI021025 - [DATE](1)" at bounding box center [262, 38] width 201 height 11
paste input "BFREE021025"
click at [262, 40] on input "1BFREE021025 - [DATE](1)" at bounding box center [262, 38] width 201 height 11
type input "1BFREE021025 - [DATE]"
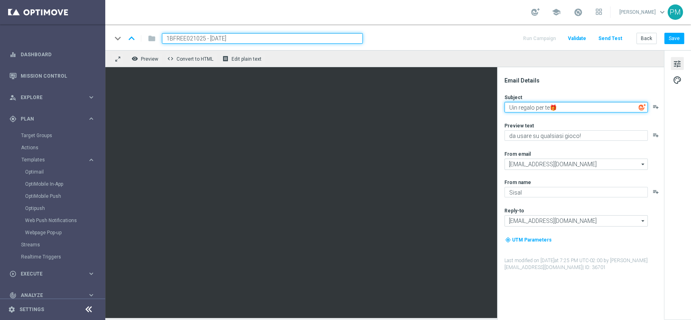
type textarea "Un regalo per te🎁"
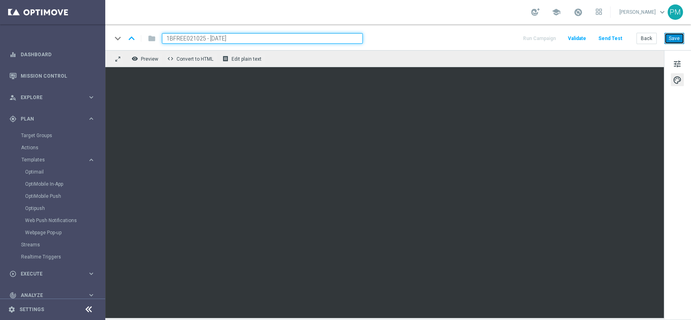
click at [518, 37] on button "Save" at bounding box center [674, 38] width 20 height 11
click at [274, 40] on input "1BFREE021025 - [DATE]" at bounding box center [262, 38] width 201 height 11
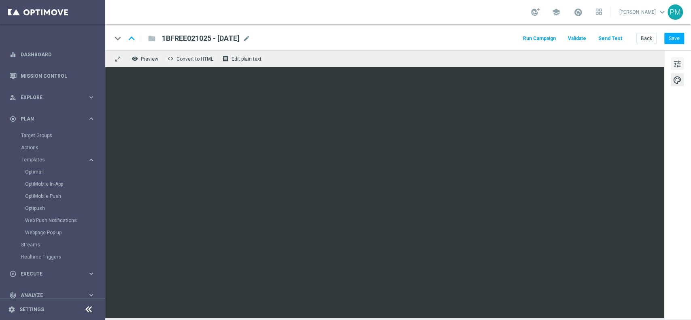
click at [518, 63] on span "tune" at bounding box center [677, 64] width 9 height 11
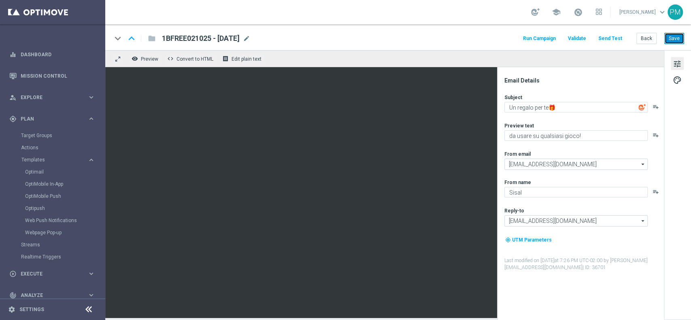
click at [518, 39] on button "Save" at bounding box center [674, 38] width 20 height 11
click at [58, 72] on link "Mission Control" at bounding box center [58, 75] width 74 height 21
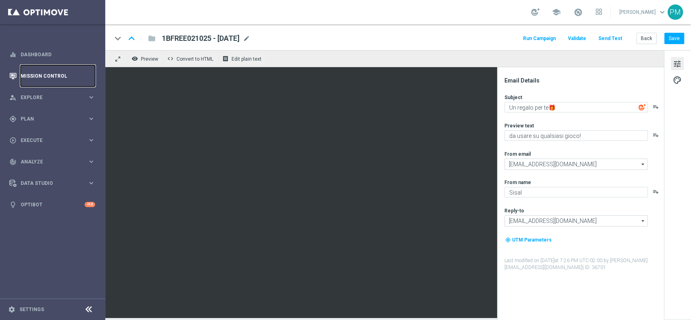
click at [45, 77] on link "Mission Control" at bounding box center [58, 75] width 74 height 21
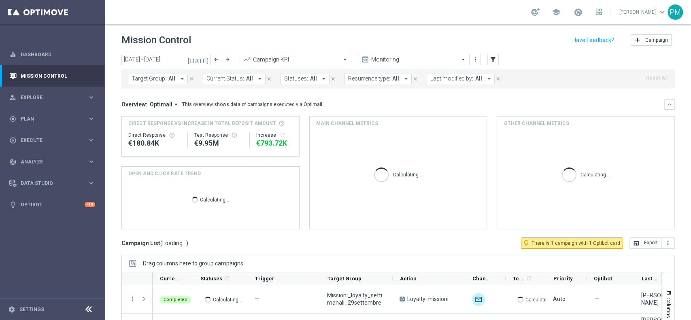
click at [204, 63] on icon "[DATE]" at bounding box center [198, 59] width 22 height 7
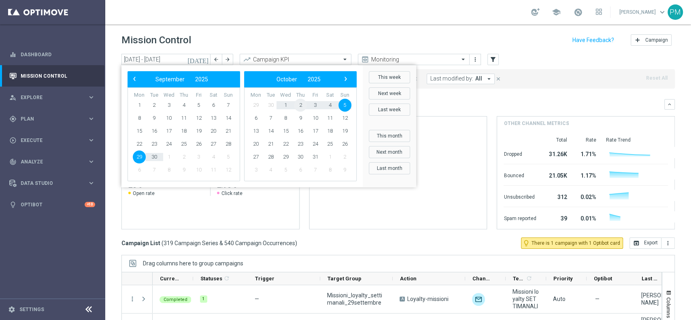
click at [299, 104] on span "2" at bounding box center [300, 105] width 13 height 13
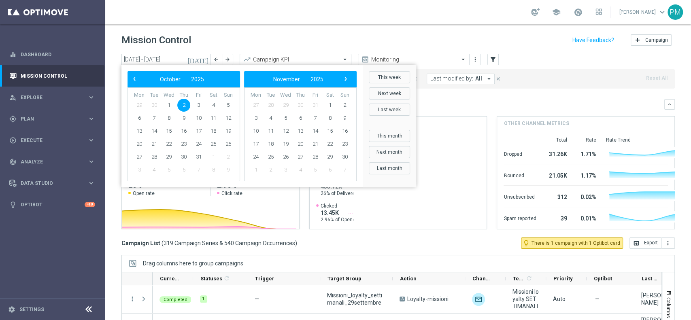
click at [299, 104] on span "30" at bounding box center [300, 105] width 13 height 13
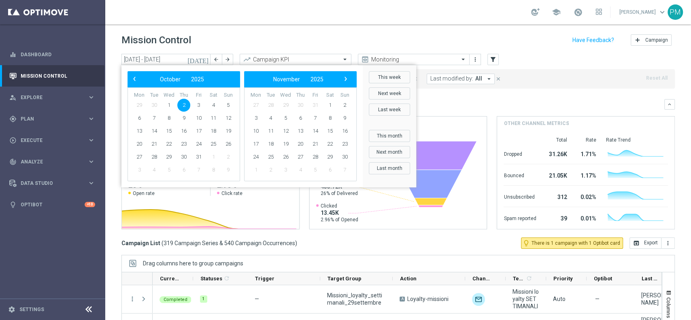
click at [178, 106] on span "2" at bounding box center [183, 105] width 13 height 13
type input "[DATE] - [DATE]"
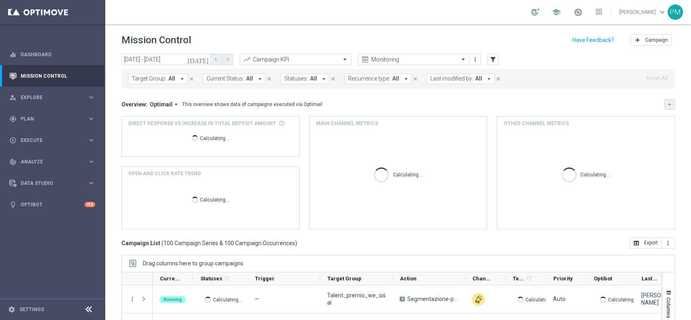
click at [518, 106] on icon "keyboard_arrow_down" at bounding box center [670, 105] width 6 height 6
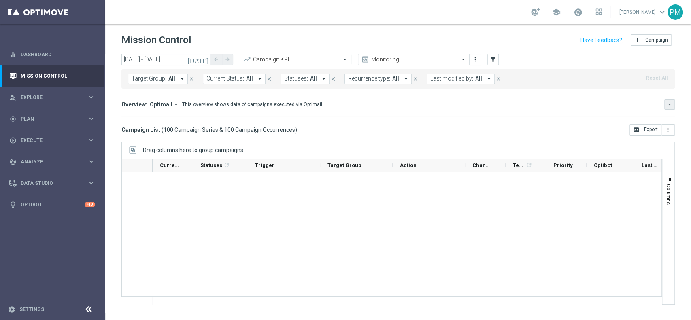
scroll to position [2704, 0]
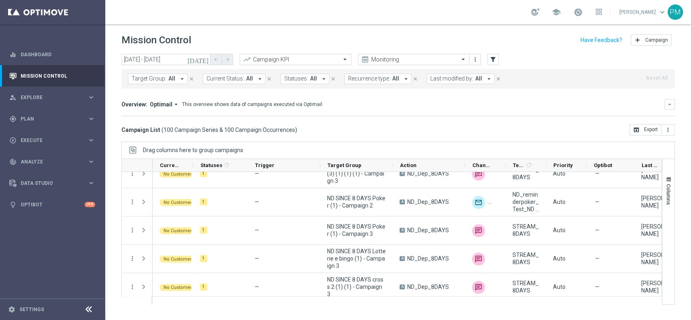
click at [485, 79] on icon "arrow_drop_down" at bounding box center [488, 78] width 7 height 7
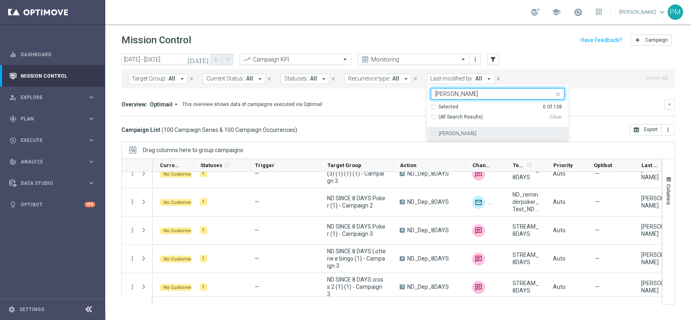
click at [463, 132] on label "[PERSON_NAME]" at bounding box center [458, 133] width 38 height 5
type input "[PERSON_NAME]"
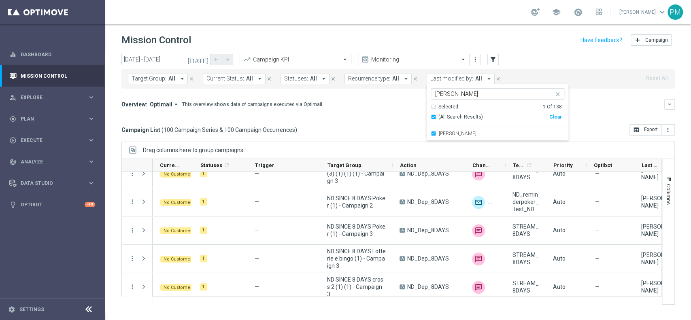
click at [518, 79] on div "Target Group: All arrow_drop_down close Current Status: All arrow_drop_down clo…" at bounding box center [397, 78] width 553 height 19
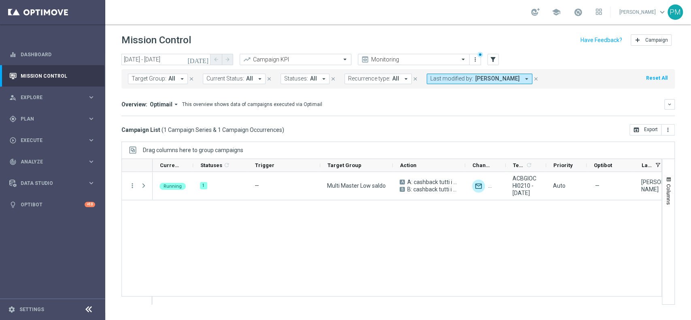
scroll to position [0, 0]
click at [28, 120] on span "Plan" at bounding box center [54, 119] width 67 height 5
click at [32, 137] on link "Target Groups" at bounding box center [52, 135] width 63 height 6
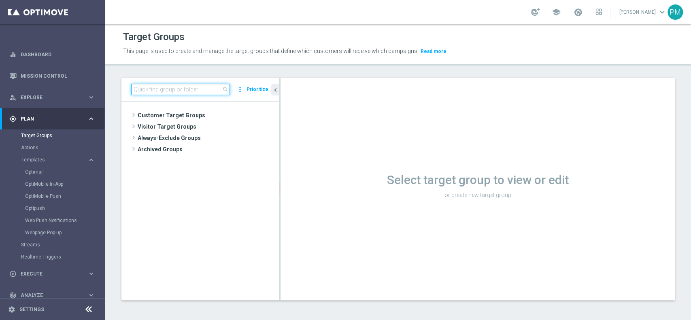
click at [189, 87] on input at bounding box center [180, 89] width 99 height 11
paste input "Risk of Churn Master Low"
type input "Risk of Churn Master Low"
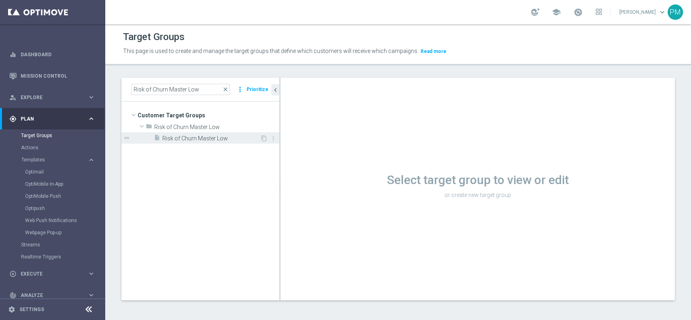
click at [209, 136] on span "Risk of Churn Master Low" at bounding box center [211, 138] width 98 height 7
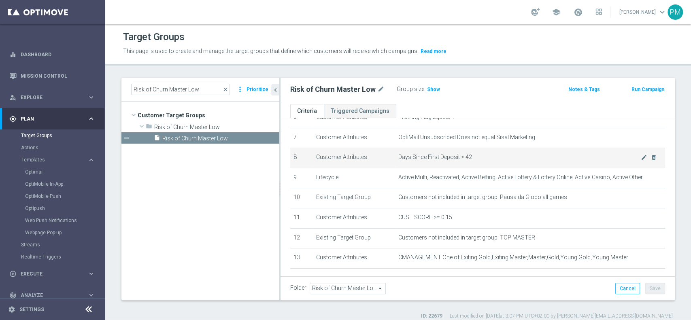
scroll to position [162, 0]
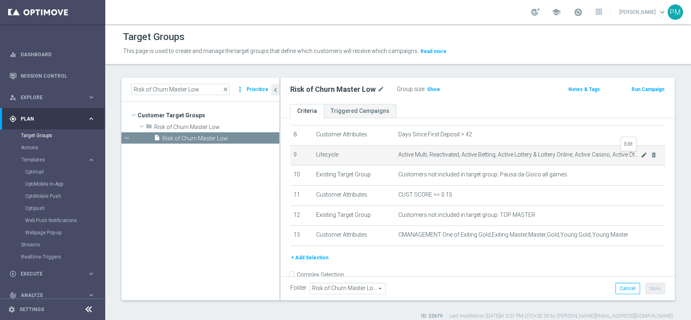
click at [518, 156] on icon "mode_edit" at bounding box center [644, 155] width 6 height 6
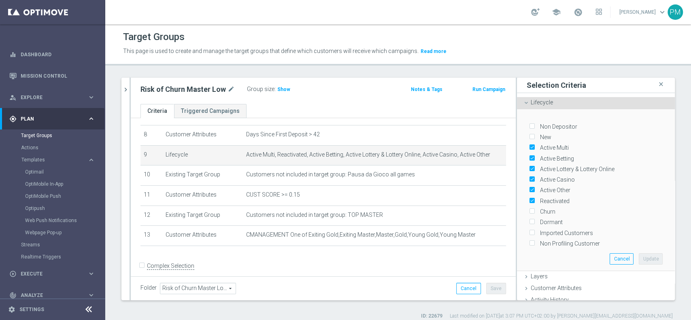
click at [472, 88] on button "Run Campaign" at bounding box center [489, 89] width 34 height 9
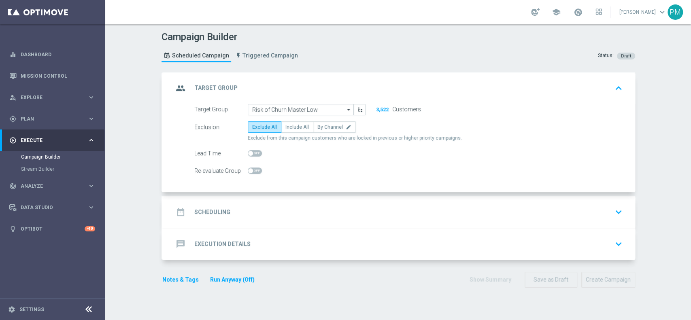
click at [282, 204] on div "date_range Scheduling keyboard_arrow_down" at bounding box center [399, 211] width 452 height 15
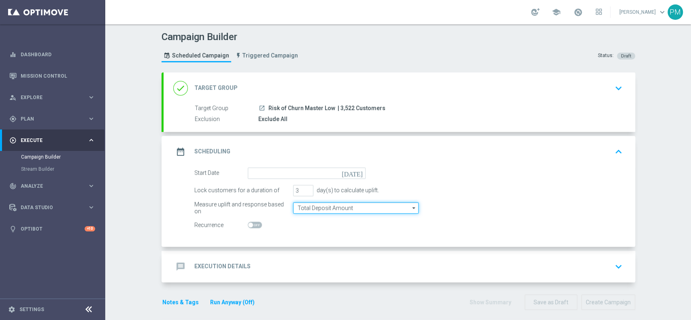
click at [318, 210] on input "Total Deposit Amount" at bounding box center [356, 207] width 126 height 11
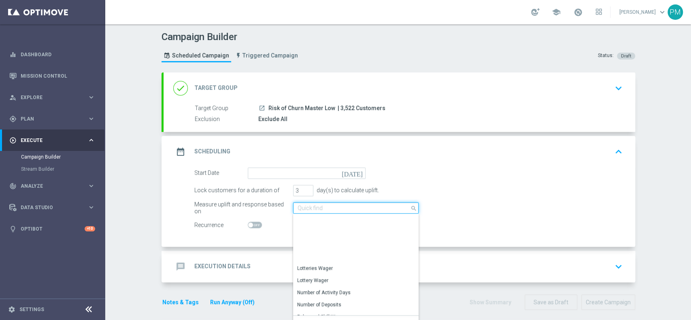
scroll to position [193, 0]
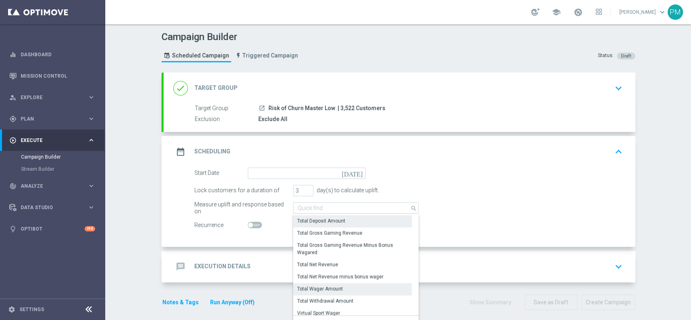
click at [319, 240] on div "Total Wager Amount" at bounding box center [320, 288] width 46 height 7
type input "Total Wager Amount"
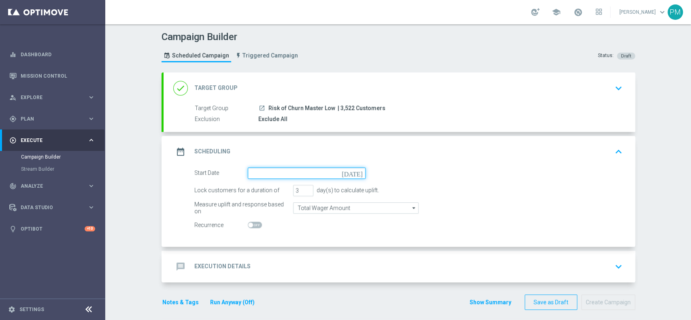
click at [288, 174] on input at bounding box center [307, 173] width 118 height 11
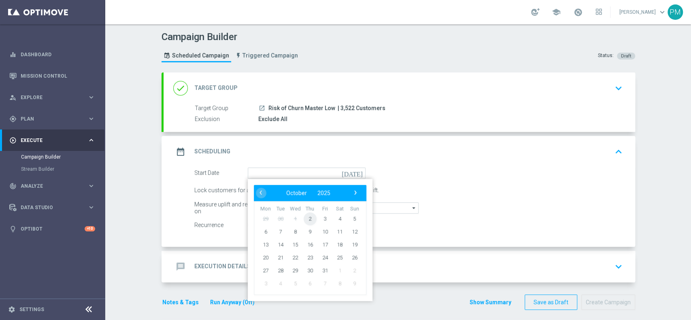
click at [308, 221] on span "2" at bounding box center [309, 218] width 13 height 13
type input "[DATE]"
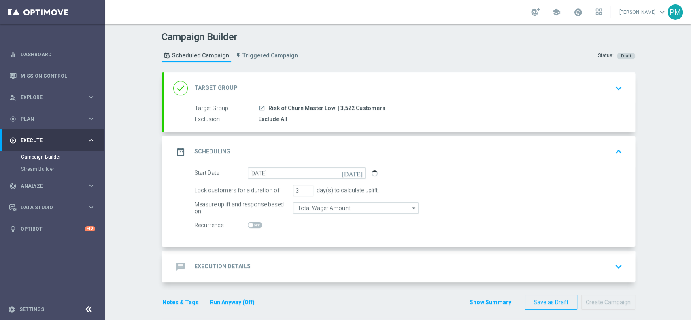
click at [292, 240] on div "message Execution Details keyboard_arrow_down" at bounding box center [399, 266] width 452 height 15
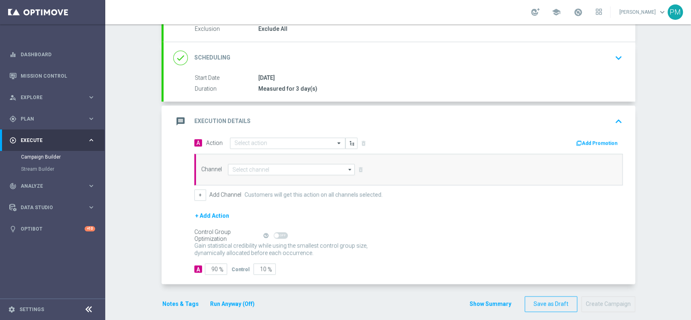
scroll to position [97, 0]
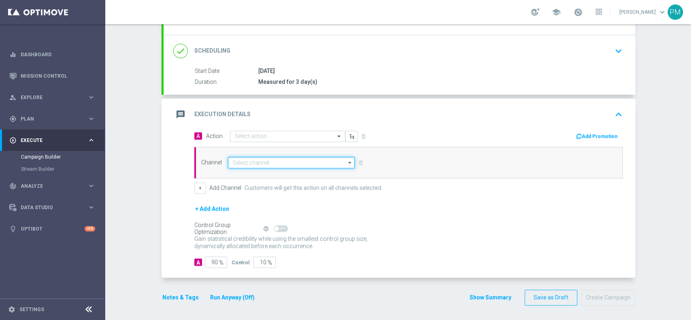
click at [256, 161] on input at bounding box center [291, 162] width 127 height 11
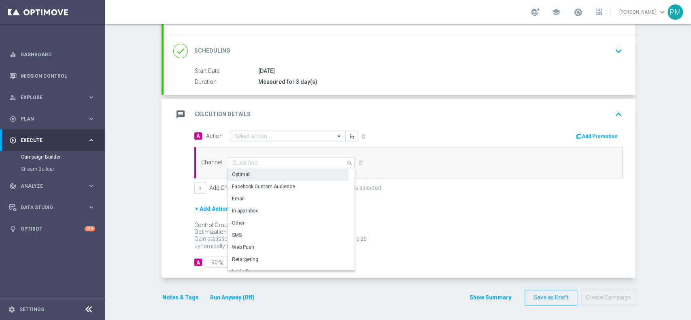
click at [251, 171] on div "Optimail" at bounding box center [288, 174] width 121 height 11
type input "Optimail"
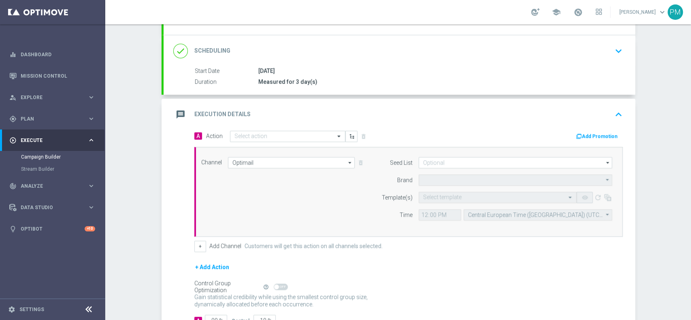
type input "Sisal Marketing"
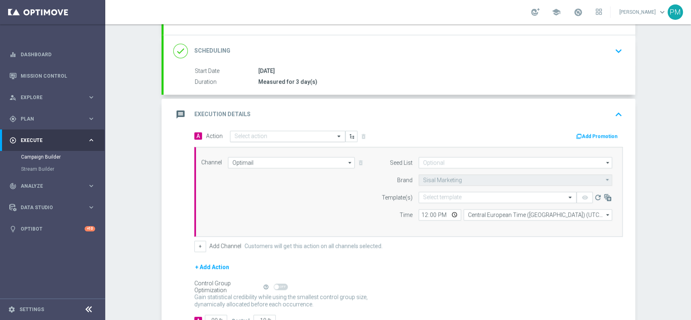
click at [272, 137] on input "text" at bounding box center [279, 136] width 90 height 7
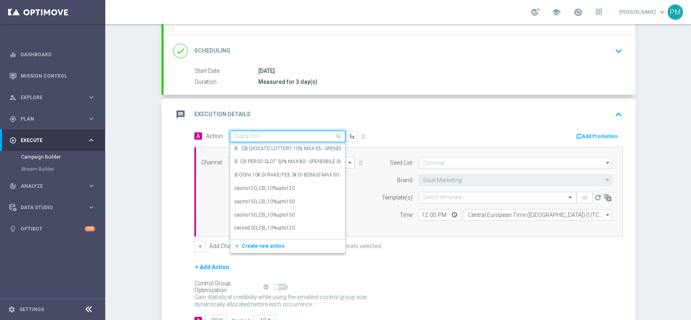
paste input "BF 10€ TUTTI I GIOCHI"
type input "BF 10€ TUTTI I GIOCHI"
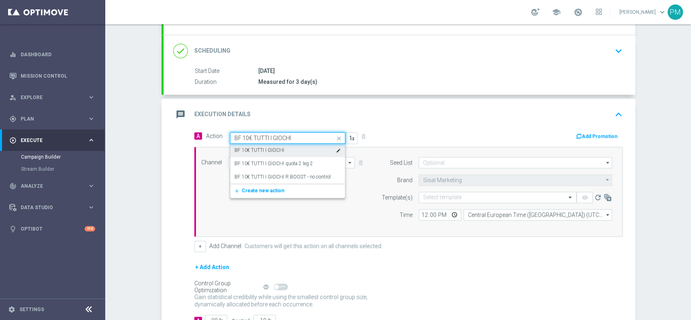
click at [268, 150] on label "BF 10€ TUTTI I GIOCHI" at bounding box center [259, 150] width 50 height 7
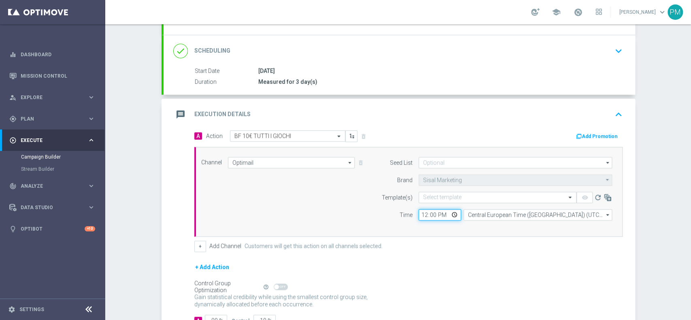
click at [421, 214] on input "12:00" at bounding box center [440, 214] width 43 height 11
type input "20:30"
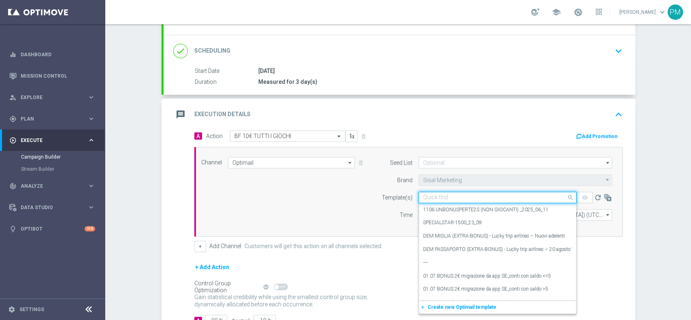
click at [450, 196] on input "text" at bounding box center [489, 197] width 133 height 7
paste input "10BFGIOCHI021025"
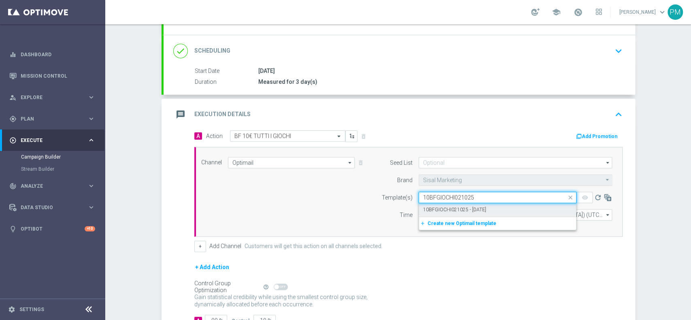
click at [446, 205] on div "10BFGIOCHI021025 - [DATE]" at bounding box center [497, 209] width 149 height 13
type input "10BFGIOCHI021025"
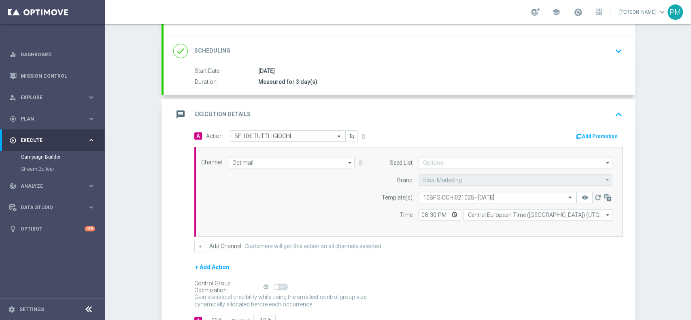
click at [518, 132] on button "Add Promotion" at bounding box center [597, 136] width 45 height 9
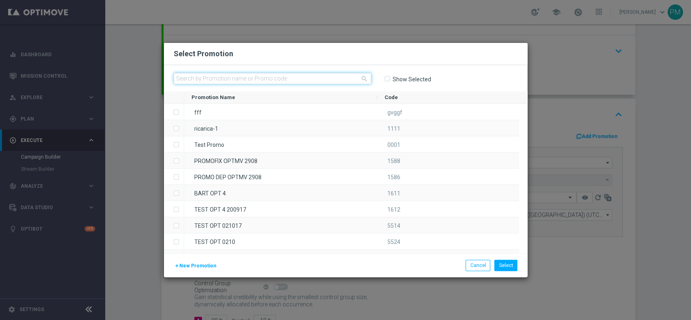
click at [334, 79] on input "text" at bounding box center [273, 78] width 198 height 11
paste input "239157"
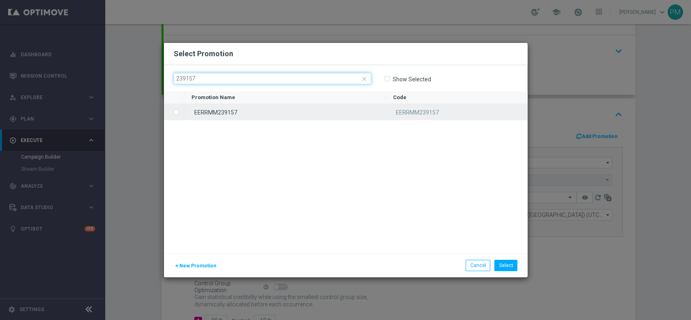
type input "239157"
click at [277, 119] on div "EERRMM239157" at bounding box center [285, 112] width 202 height 16
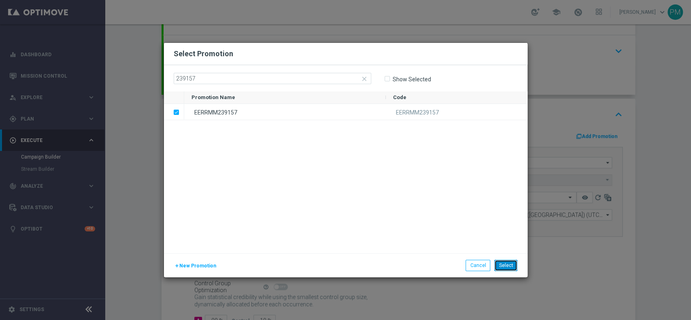
click at [514, 240] on button "Select" at bounding box center [505, 265] width 23 height 11
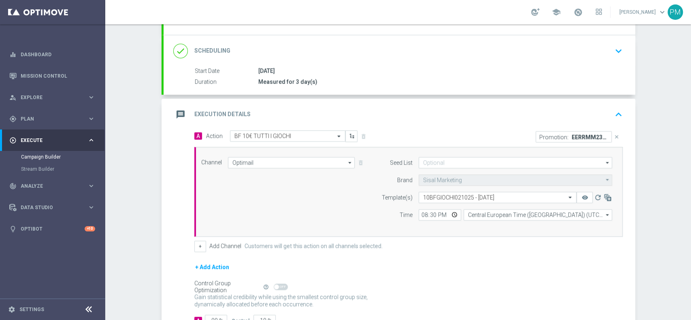
click at [518, 113] on div "message Execution Details keyboard_arrow_up" at bounding box center [399, 114] width 452 height 15
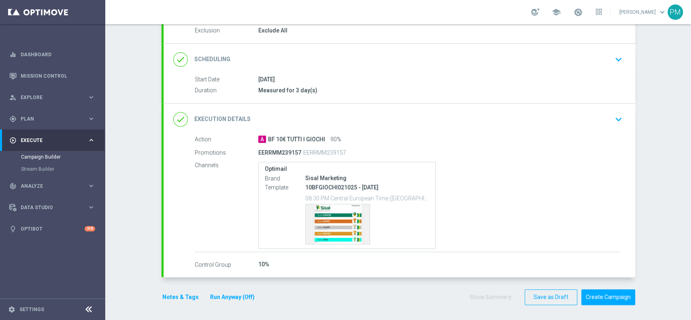
click at [362, 60] on div "done Scheduling keyboard_arrow_down" at bounding box center [399, 59] width 452 height 15
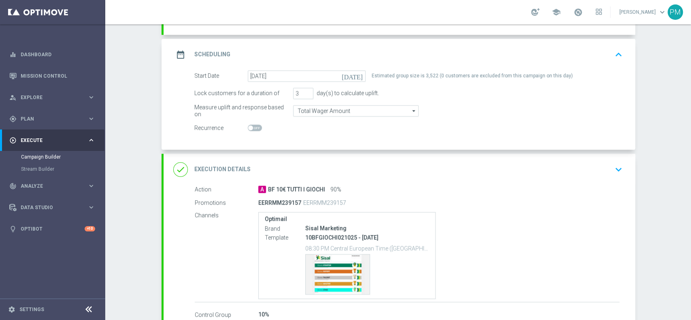
scroll to position [0, 0]
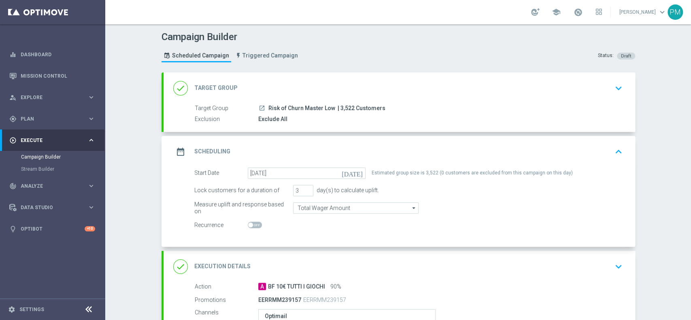
click at [359, 89] on div "done Target Group keyboard_arrow_down" at bounding box center [399, 88] width 452 height 15
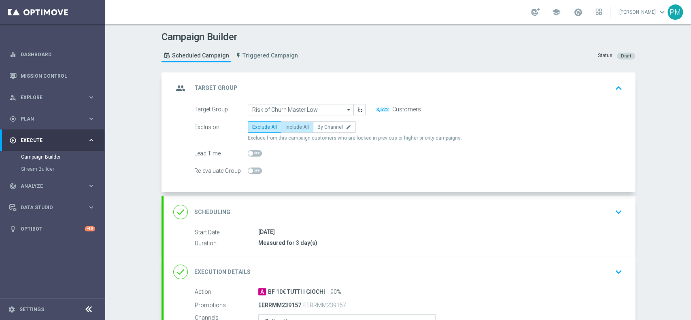
click at [289, 126] on span "Include All" at bounding box center [296, 127] width 23 height 6
click at [289, 126] on input "Include All" at bounding box center [287, 128] width 5 height 5
radio input "true"
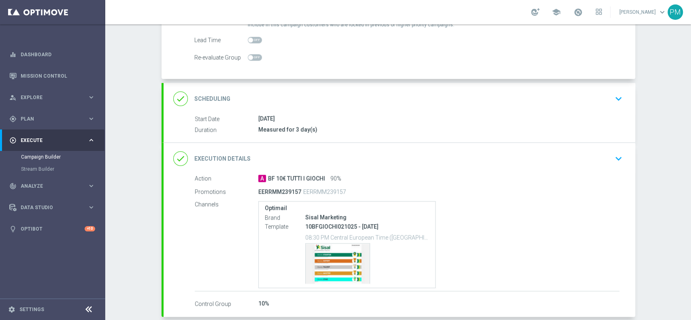
scroll to position [153, 0]
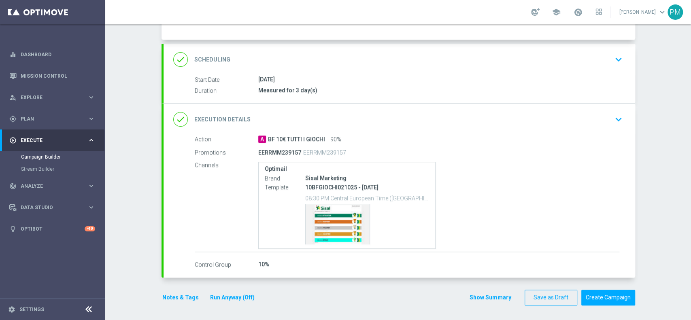
click at [162, 240] on button "Notes & Tags" at bounding box center [181, 298] width 38 height 10
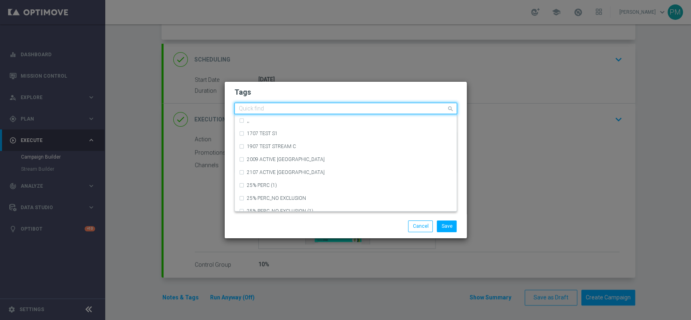
click at [285, 105] on div "Quick find" at bounding box center [341, 109] width 212 height 10
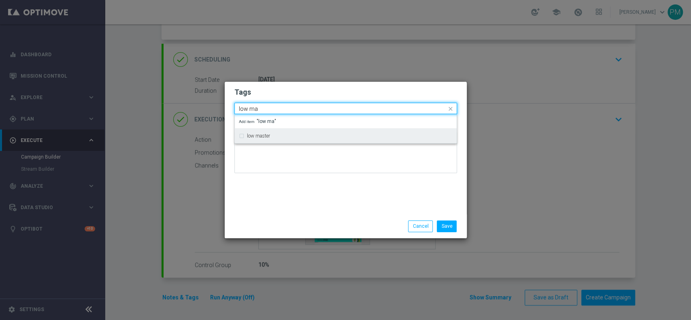
click at [281, 134] on div "low master" at bounding box center [350, 136] width 206 height 5
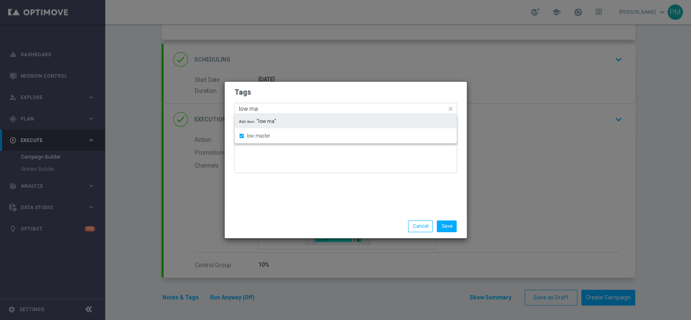
click at [246, 106] on input "low ma" at bounding box center [343, 109] width 208 height 7
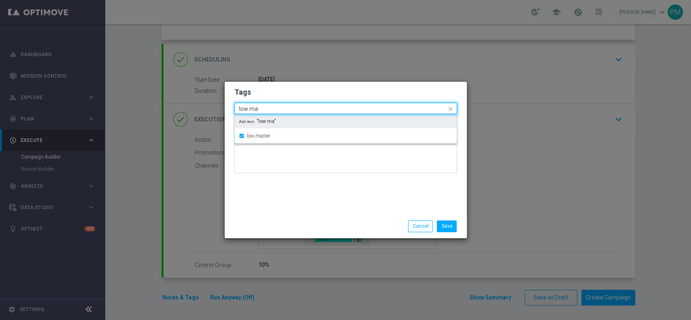
click at [246, 106] on input "low ma" at bounding box center [343, 109] width 208 height 7
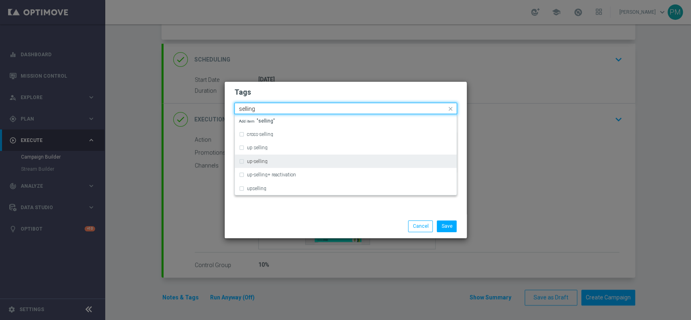
click at [262, 160] on label "up-selling" at bounding box center [257, 161] width 21 height 5
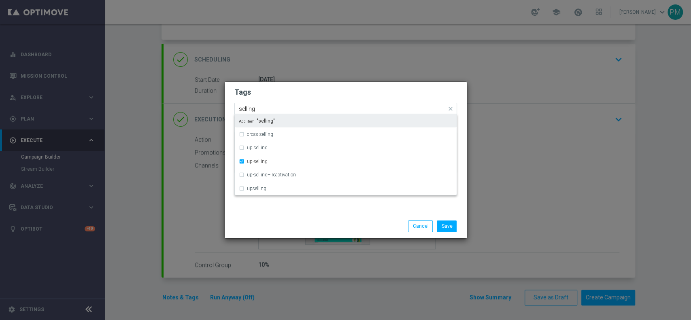
click at [250, 109] on input "selling" at bounding box center [343, 109] width 208 height 7
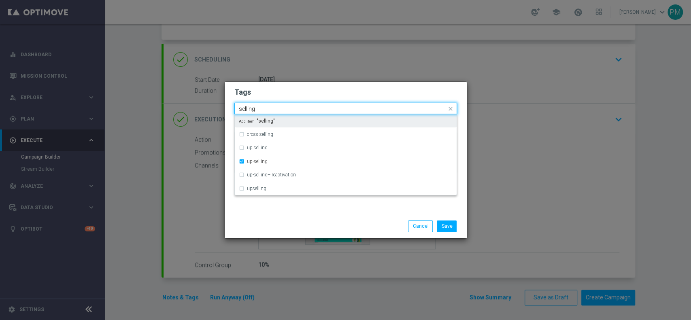
click at [250, 109] on input "selling" at bounding box center [343, 109] width 208 height 7
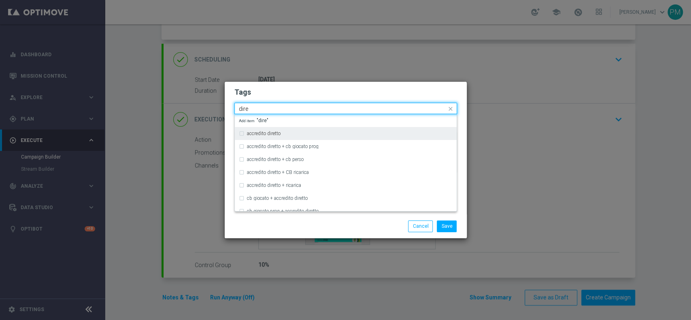
click at [257, 130] on div "accredito diretto" at bounding box center [346, 133] width 214 height 13
click at [246, 109] on input "dire" at bounding box center [343, 109] width 208 height 7
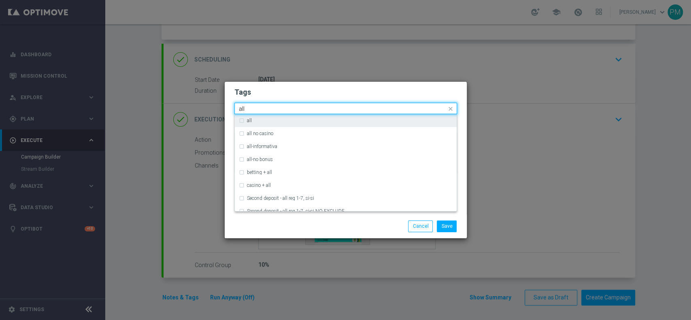
click at [249, 122] on label "all" at bounding box center [249, 120] width 5 height 5
click at [243, 110] on input "all" at bounding box center [343, 109] width 208 height 7
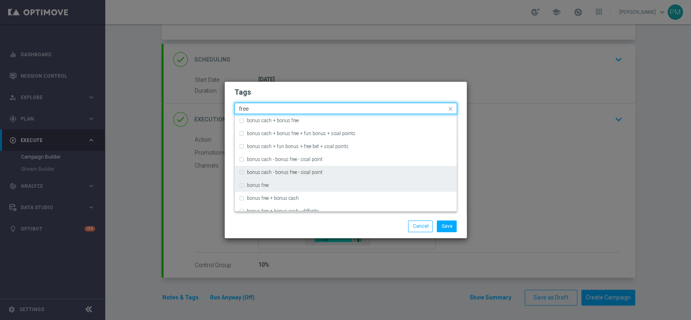
click at [257, 183] on label "bonus free" at bounding box center [258, 185] width 22 height 5
type input "free"
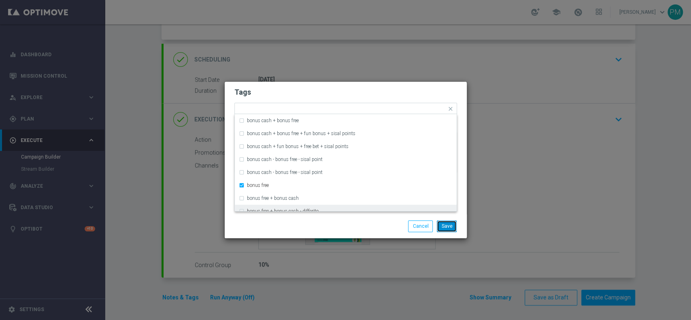
click at [447, 226] on button "Save" at bounding box center [447, 226] width 20 height 11
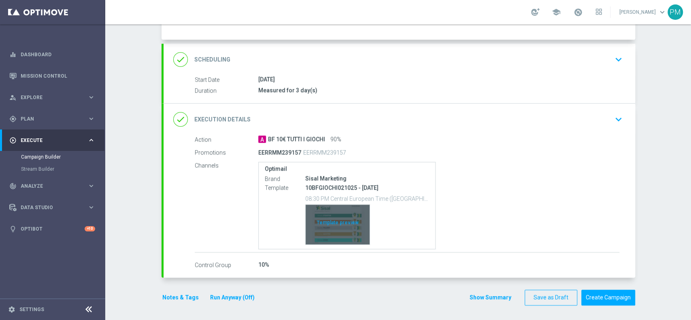
click at [328, 235] on div "Template preview" at bounding box center [338, 225] width 64 height 40
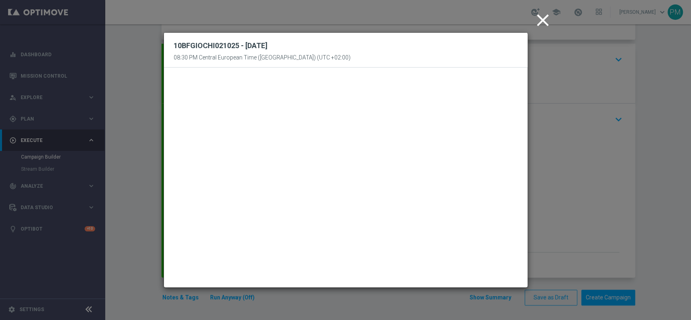
click at [518, 23] on icon "close" at bounding box center [543, 20] width 20 height 20
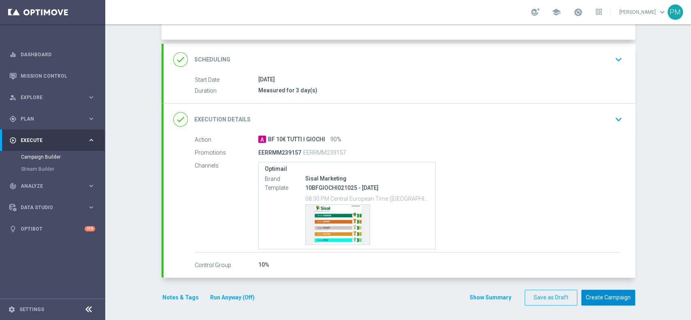
click at [518, 240] on button "Create Campaign" at bounding box center [608, 298] width 54 height 16
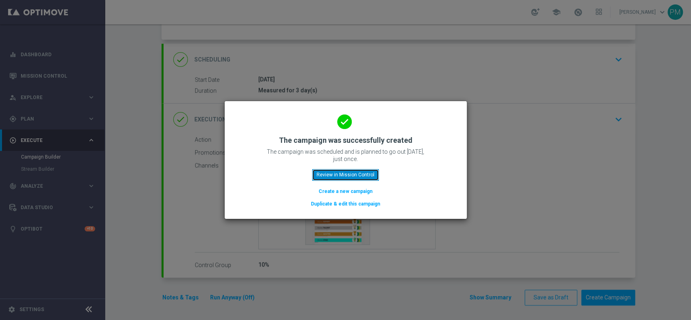
click at [356, 171] on button "Review in Mission Control" at bounding box center [345, 174] width 67 height 11
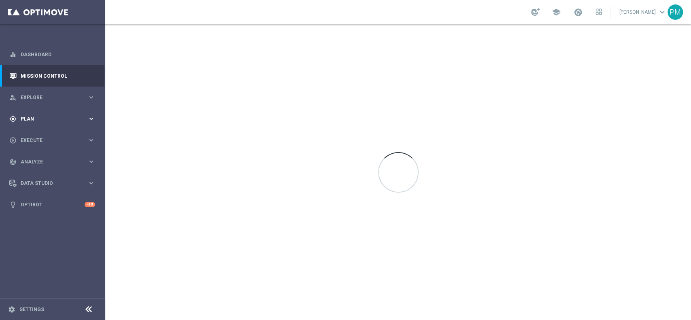
click at [40, 120] on span "Plan" at bounding box center [54, 119] width 67 height 5
click at [36, 134] on link "Target Groups" at bounding box center [52, 135] width 63 height 6
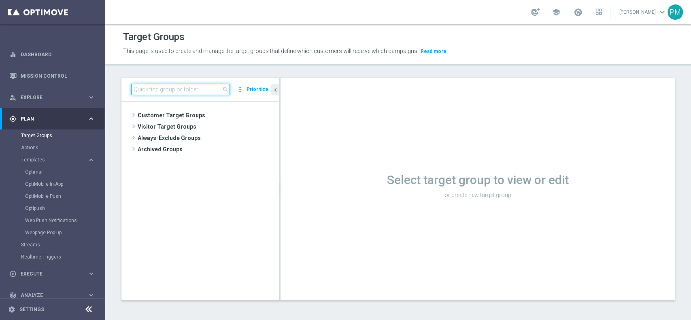
click at [211, 89] on input at bounding box center [180, 89] width 99 height 11
paste input "Risk of churn Talent ggr nb lm > 0"
type input "Risk of churn Talent ggr nb lm > 0"
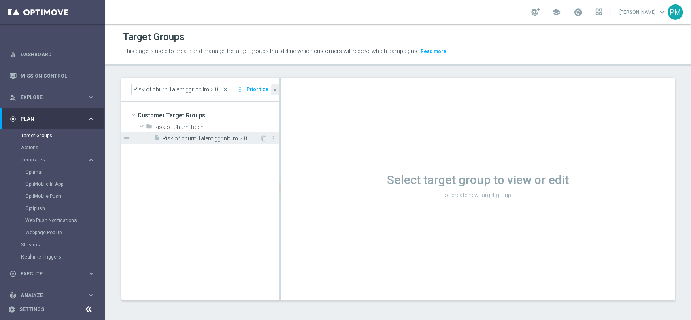
click at [207, 141] on span "Risk of churn Talent ggr nb lm > 0" at bounding box center [211, 138] width 98 height 7
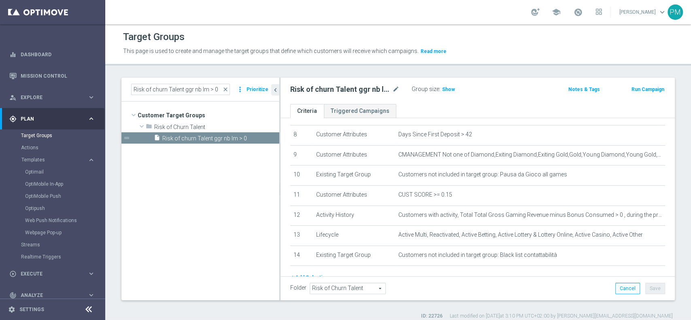
scroll to position [199, 0]
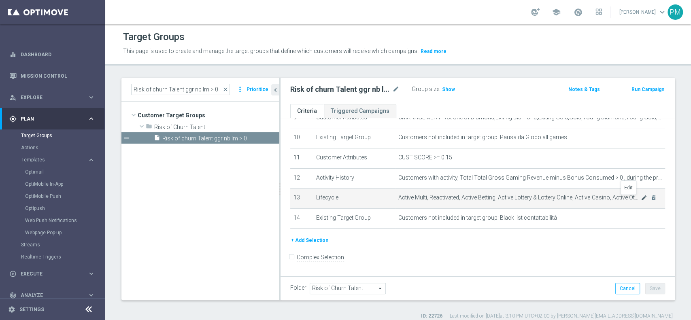
click at [518, 201] on icon "mode_edit" at bounding box center [644, 198] width 6 height 6
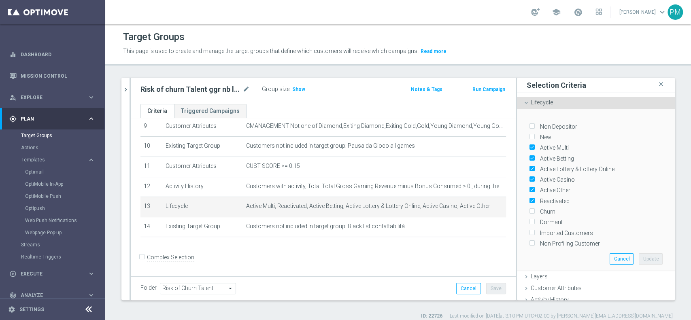
click at [473, 87] on button "Run Campaign" at bounding box center [489, 89] width 34 height 9
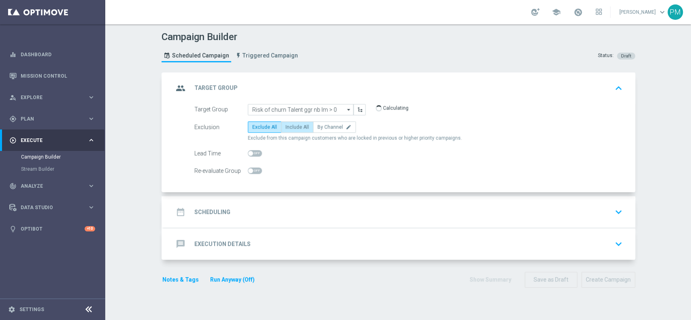
click at [289, 122] on label "Include All" at bounding box center [297, 126] width 32 height 11
click at [289, 126] on input "Include All" at bounding box center [287, 128] width 5 height 5
radio input "true"
click at [297, 211] on div "date_range Scheduling keyboard_arrow_down" at bounding box center [399, 211] width 452 height 15
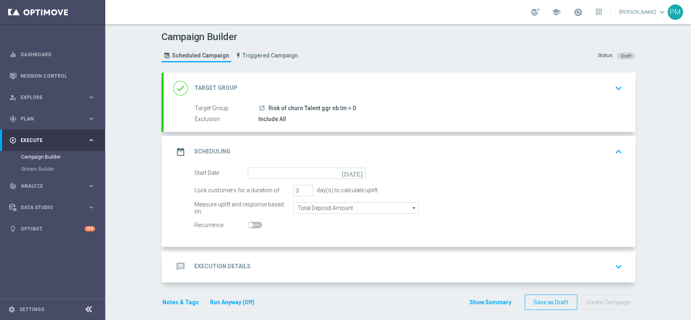
scroll to position [5, 0]
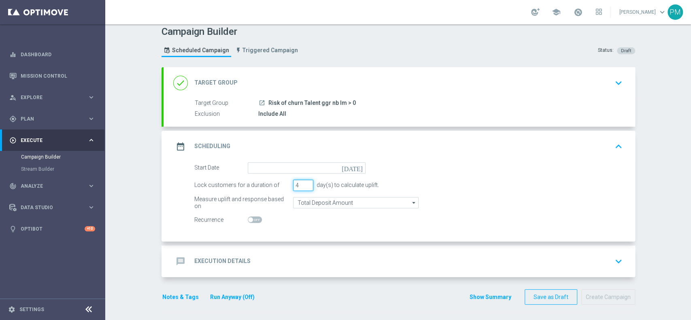
type input "4"
click at [304, 182] on input "4" at bounding box center [303, 185] width 20 height 11
click at [315, 207] on input "Total Deposit Amount" at bounding box center [356, 202] width 126 height 11
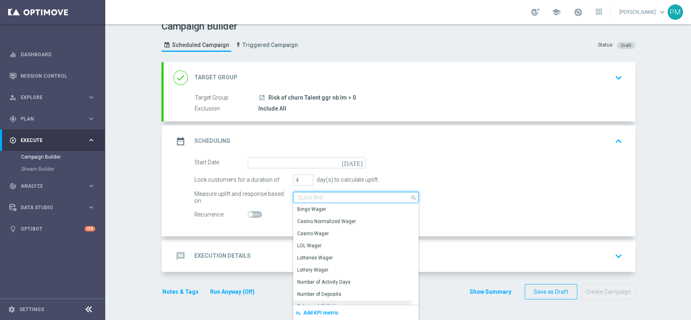
scroll to position [187, 0]
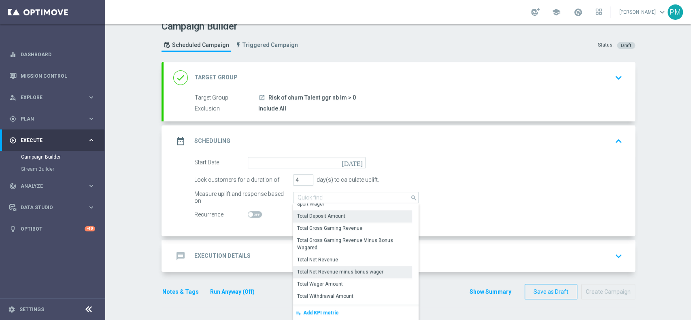
click at [315, 240] on div "Total Wager Amount" at bounding box center [320, 284] width 46 height 7
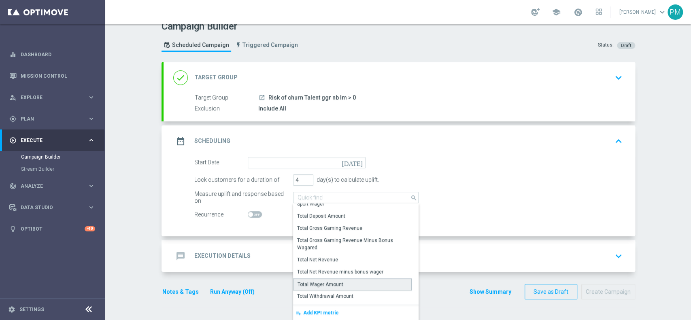
type input "Total Wager Amount"
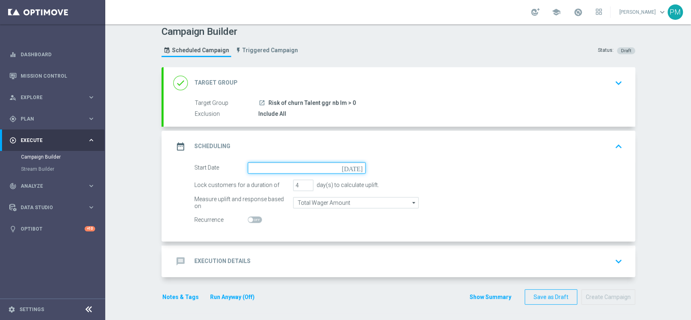
click at [281, 170] on input at bounding box center [307, 167] width 118 height 11
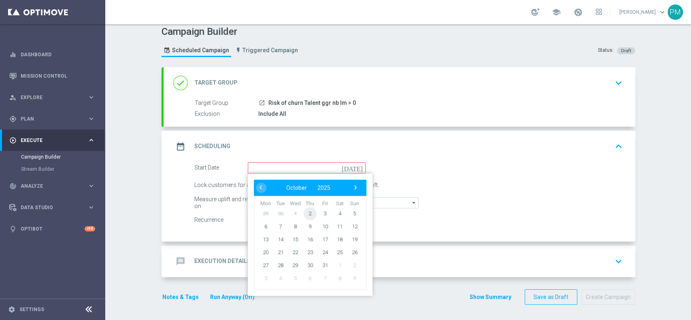
click at [305, 215] on span "2" at bounding box center [309, 213] width 13 height 13
type input "[DATE]"
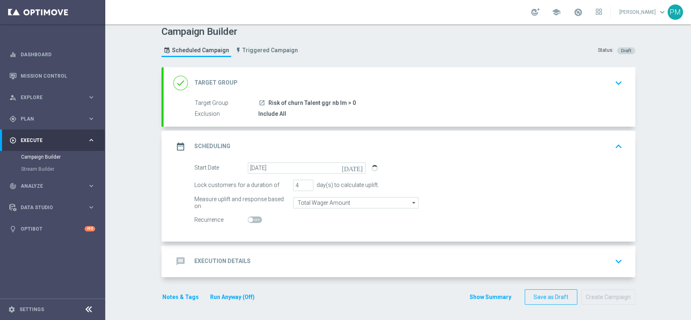
click at [281, 240] on div "message Execution Details keyboard_arrow_down" at bounding box center [400, 262] width 472 height 32
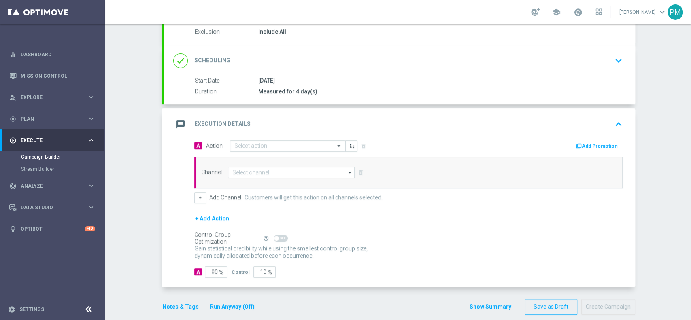
scroll to position [88, 0]
click at [262, 169] on input at bounding box center [291, 171] width 127 height 11
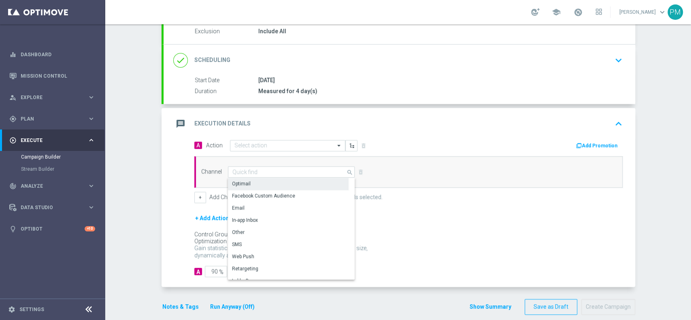
click at [257, 181] on div "Optimail" at bounding box center [288, 183] width 121 height 11
type input "Optimail"
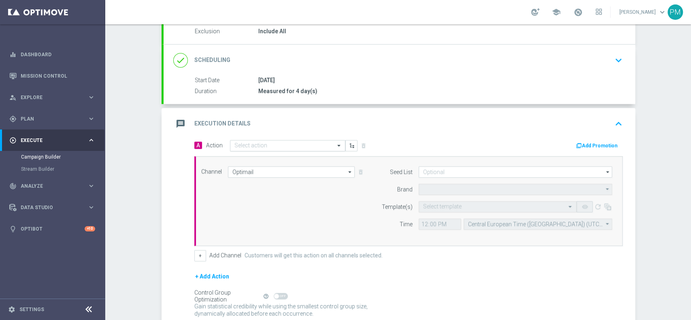
type input "Sisal Marketing"
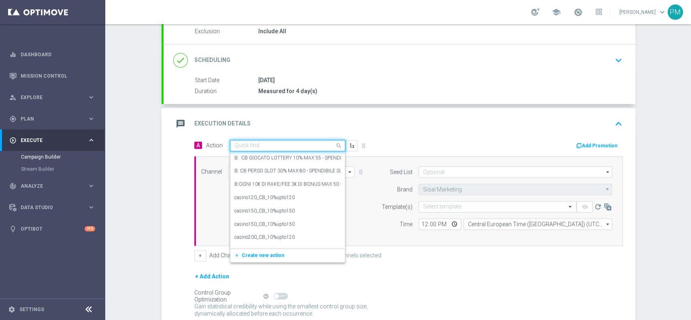
click at [270, 146] on input "text" at bounding box center [279, 146] width 90 height 7
paste input "BF 1€ TUTTI I GIOCHI"
type input "BF 1€ TUTTI I GIOCHI"
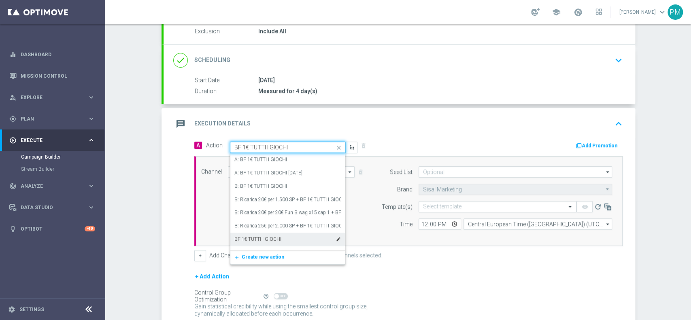
click at [260, 236] on label "BF 1€ TUTTI I GIOCHI" at bounding box center [257, 239] width 47 height 7
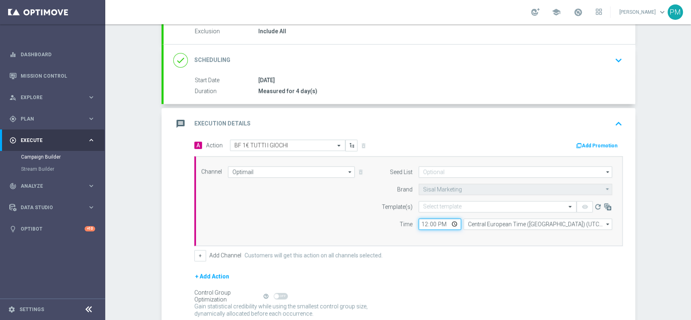
click at [419, 223] on input "12:00" at bounding box center [440, 224] width 43 height 11
type input "20:30"
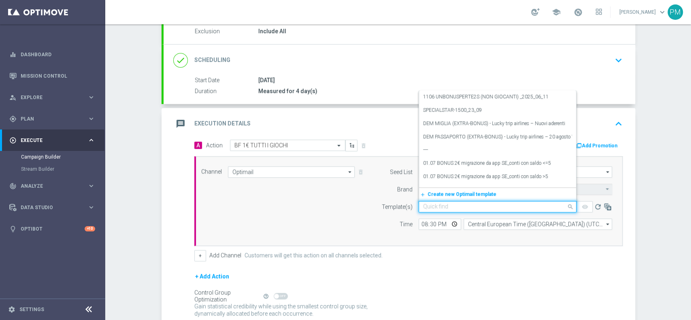
click at [435, 203] on div "Quick find" at bounding box center [435, 206] width 25 height 7
paste input "1BFREE021025"
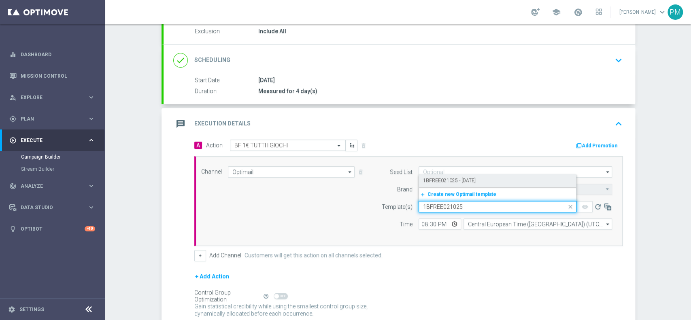
click at [447, 183] on div "1BFREE021025 - [DATE]" at bounding box center [497, 180] width 149 height 13
type input "1BFREE021025"
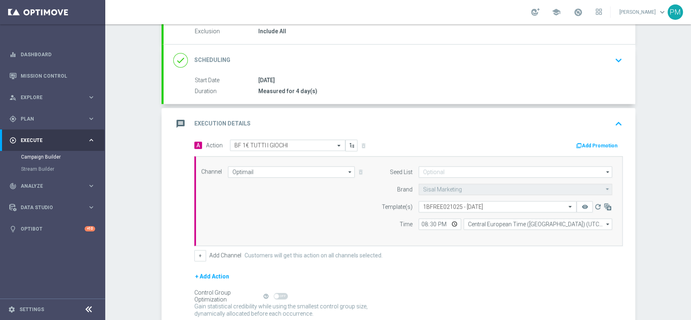
click at [518, 144] on button "Add Promotion" at bounding box center [597, 145] width 45 height 9
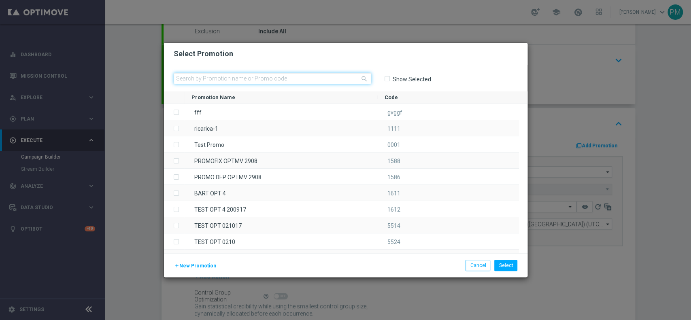
click at [275, 83] on input "text" at bounding box center [273, 78] width 198 height 11
paste input "239158"
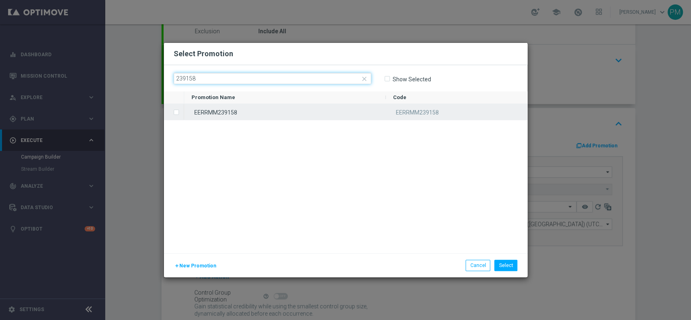
type input "239158"
click at [255, 116] on div "EERRMM239158" at bounding box center [285, 112] width 202 height 16
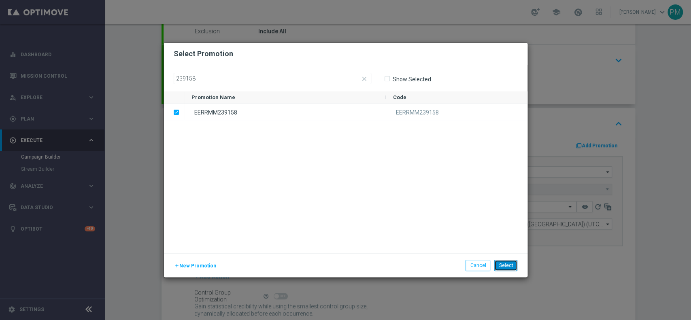
click at [507, 240] on button "Select" at bounding box center [505, 265] width 23 height 11
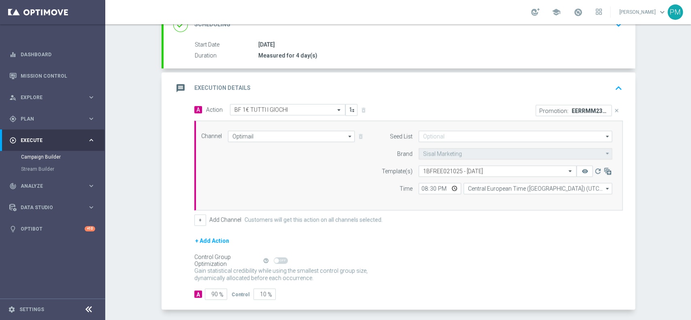
scroll to position [155, 0]
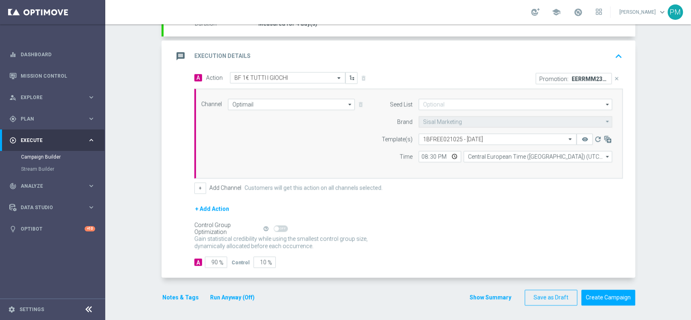
click at [518, 51] on div "message Execution Details keyboard_arrow_up" at bounding box center [399, 56] width 452 height 15
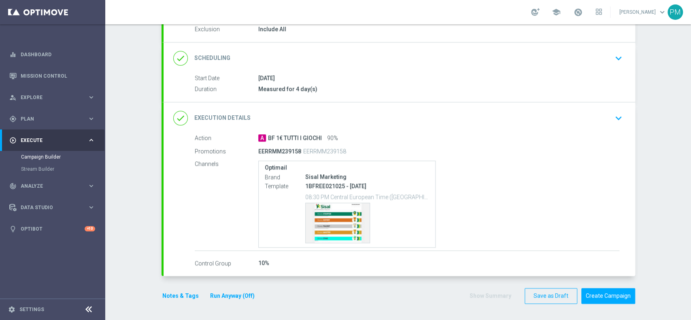
scroll to position [89, 0]
click at [166, 240] on button "Notes & Tags" at bounding box center [181, 297] width 38 height 10
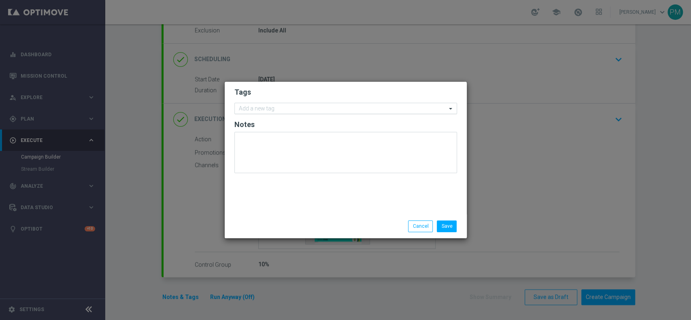
click at [246, 106] on input "text" at bounding box center [343, 109] width 208 height 7
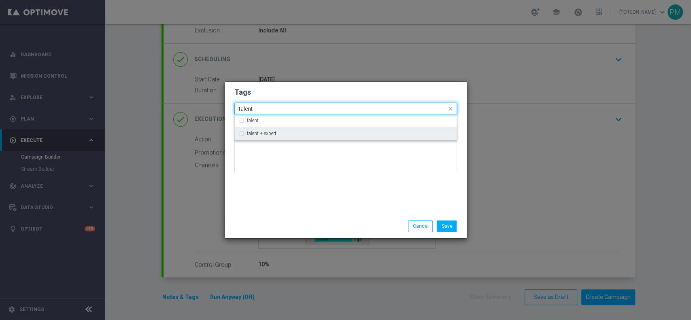
click at [252, 133] on label "talent + expert" at bounding box center [262, 133] width 30 height 5
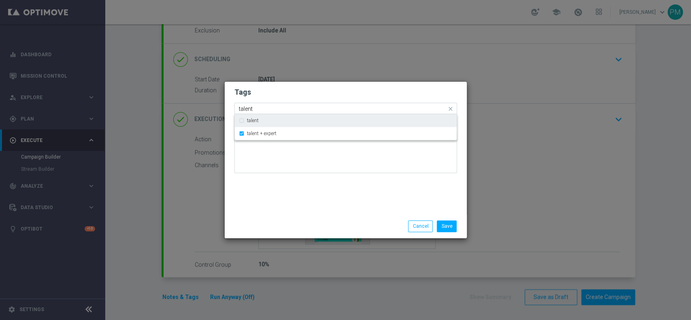
click at [248, 109] on input "talent" at bounding box center [343, 109] width 208 height 7
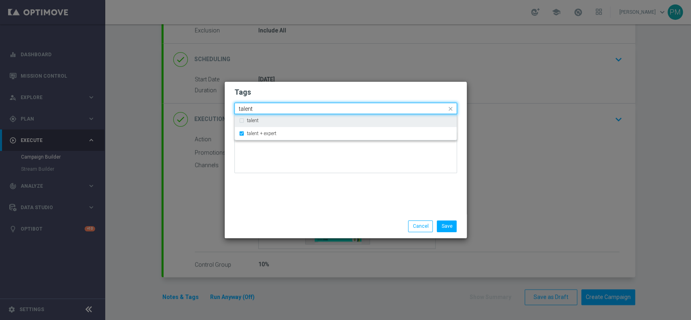
click at [248, 109] on input "talent" at bounding box center [343, 109] width 208 height 7
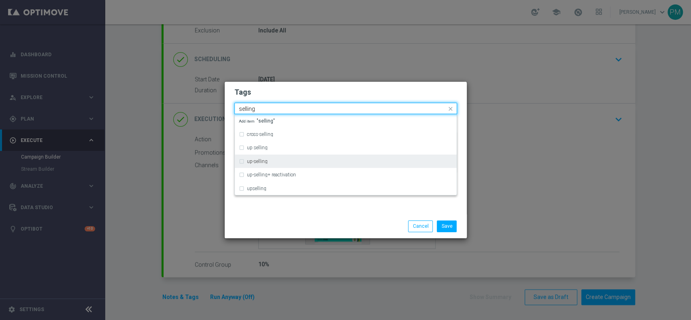
click at [271, 160] on div "up-selling" at bounding box center [350, 161] width 206 height 5
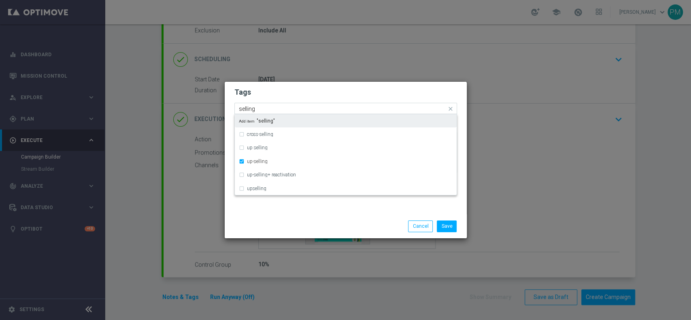
click at [249, 109] on input "selling" at bounding box center [343, 109] width 208 height 7
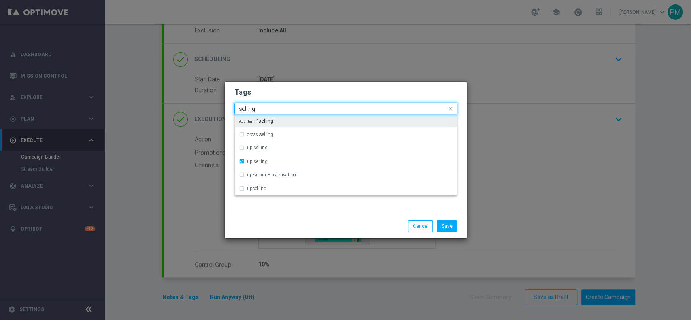
click at [249, 109] on input "selling" at bounding box center [343, 109] width 208 height 7
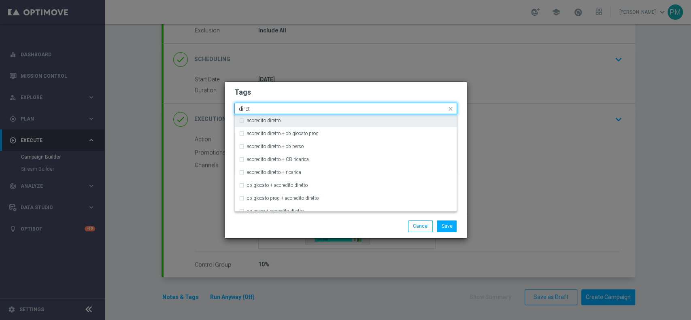
click at [255, 121] on label "accredito diretto" at bounding box center [264, 120] width 34 height 5
click at [248, 109] on input "diret" at bounding box center [343, 109] width 208 height 7
click at [251, 122] on label "all" at bounding box center [249, 120] width 5 height 5
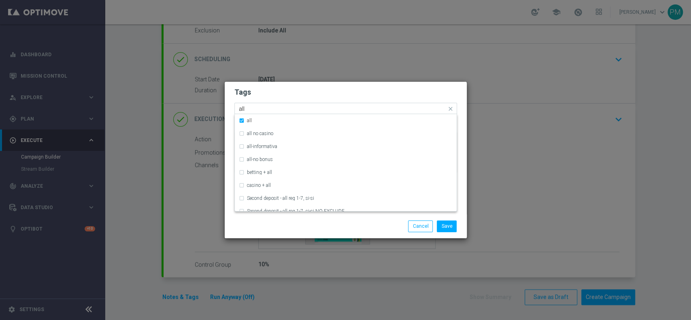
click at [243, 107] on input "all" at bounding box center [343, 109] width 208 height 7
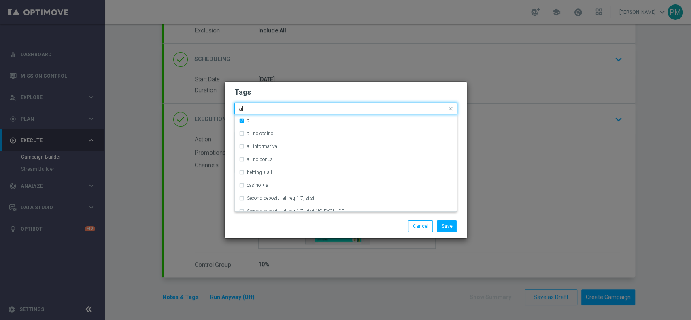
click at [243, 107] on input "all" at bounding box center [343, 109] width 208 height 7
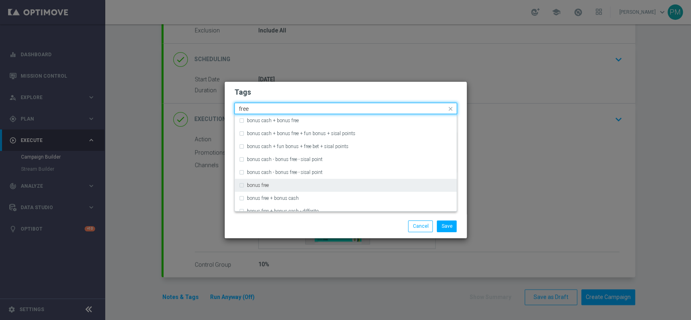
click at [272, 187] on div "bonus free" at bounding box center [350, 185] width 206 height 5
type input "free"
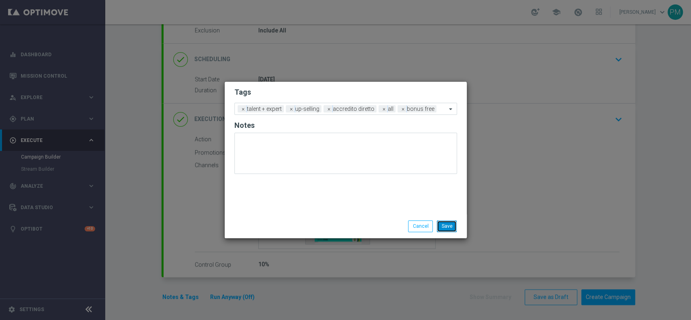
click at [448, 223] on button "Save" at bounding box center [447, 226] width 20 height 11
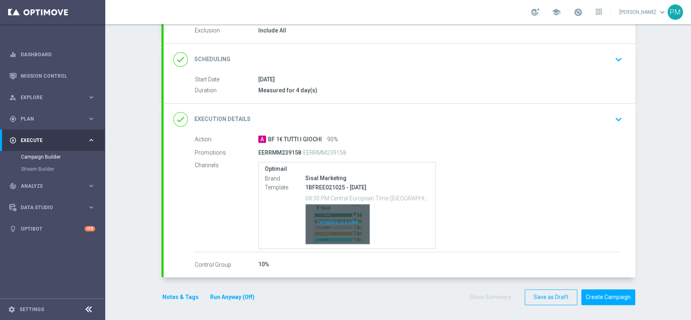
click at [335, 232] on div "Template preview" at bounding box center [338, 224] width 64 height 40
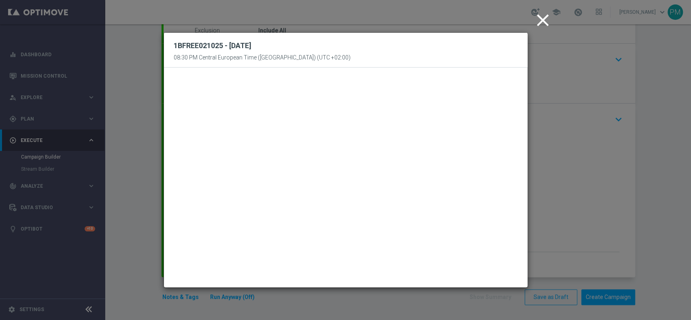
click at [518, 24] on icon "close" at bounding box center [543, 20] width 20 height 20
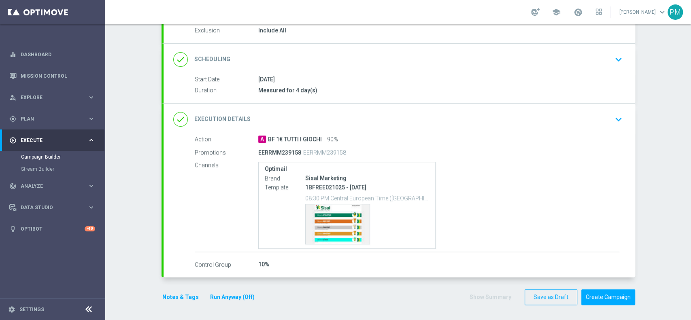
scroll to position [0, 0]
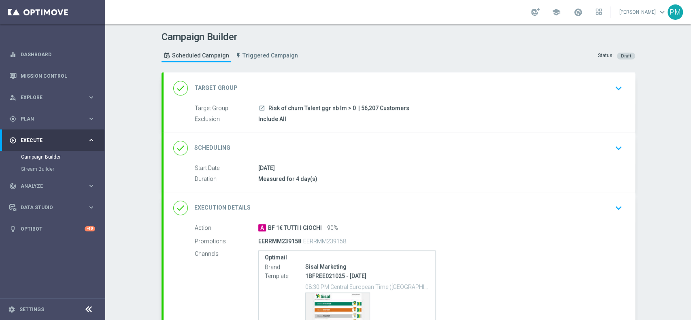
click at [416, 148] on div "done Scheduling keyboard_arrow_down" at bounding box center [399, 147] width 452 height 15
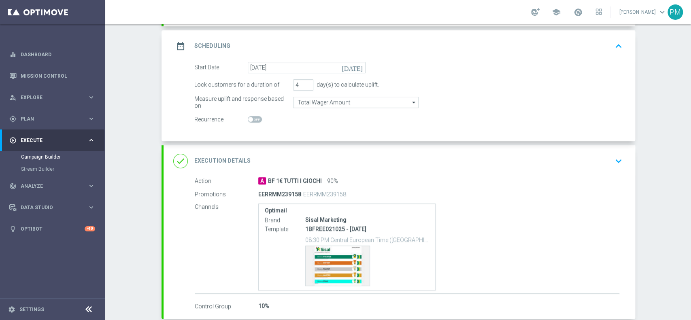
scroll to position [147, 0]
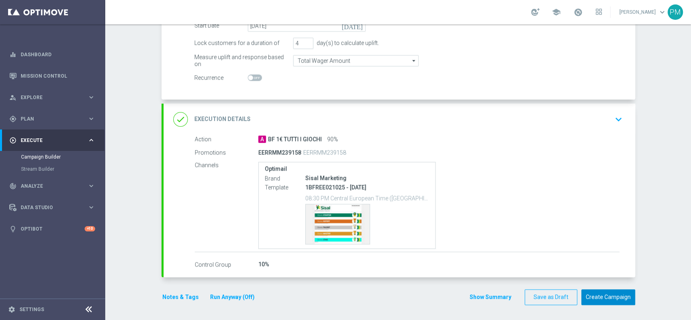
click at [518, 240] on button "Create Campaign" at bounding box center [608, 297] width 54 height 16
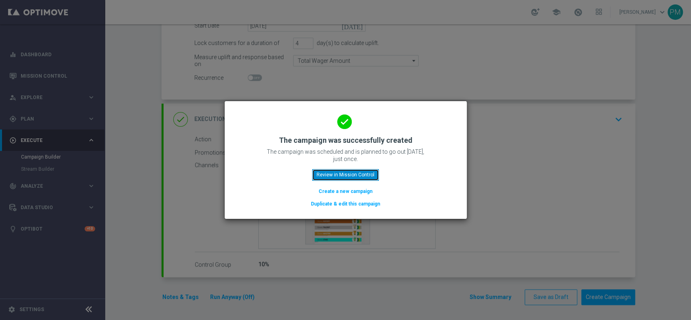
click at [327, 176] on button "Review in Mission Control" at bounding box center [345, 174] width 67 height 11
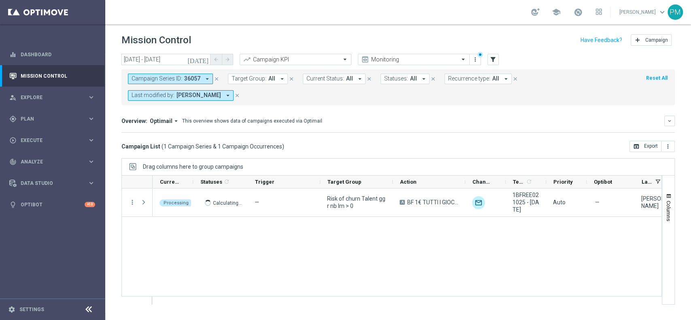
click at [216, 79] on icon "close" at bounding box center [217, 79] width 6 height 6
